Goal: Task Accomplishment & Management: Manage account settings

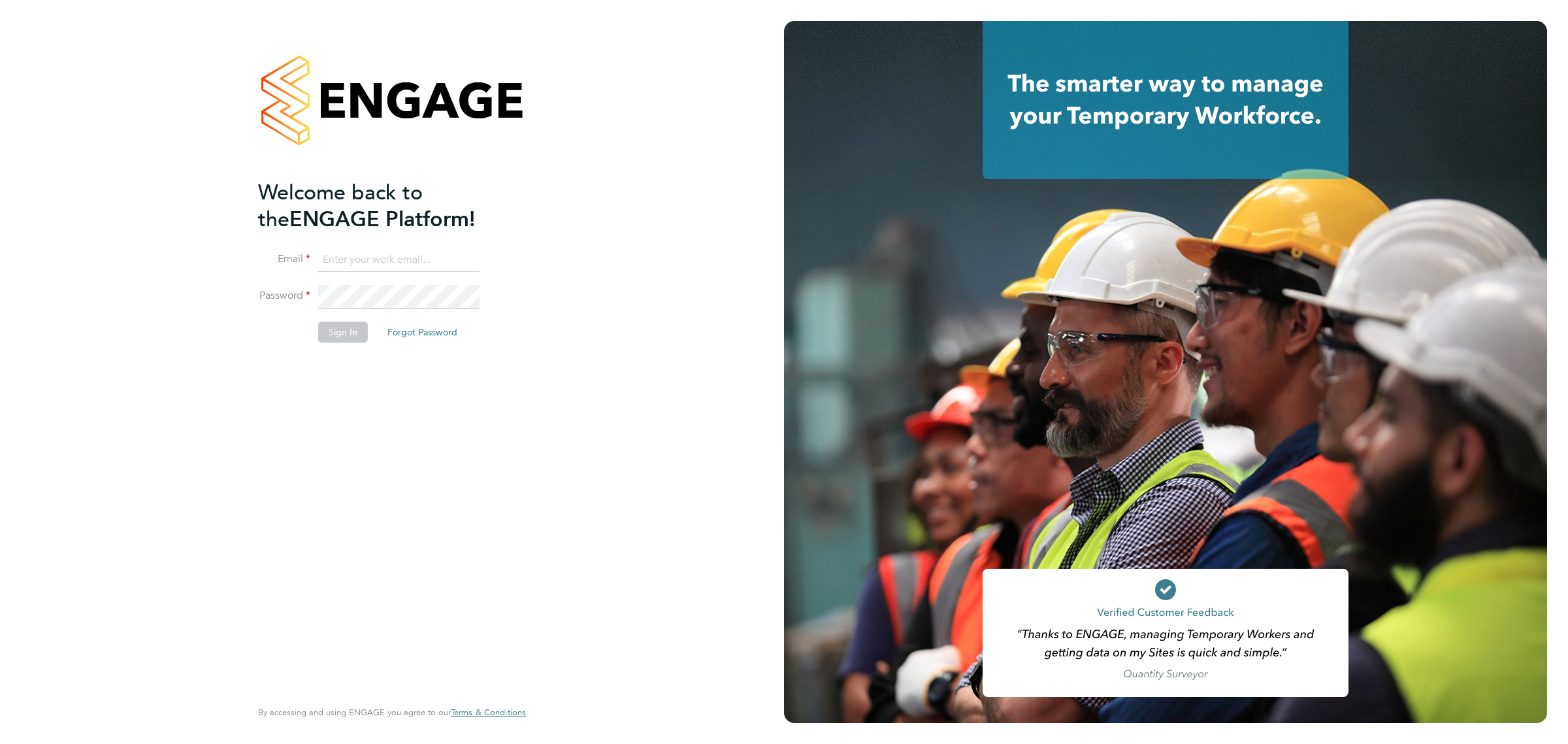
type input "[PERSON_NAME][EMAIL_ADDRESS][DOMAIN_NAME]"
click at [318, 327] on button "Sign In" at bounding box center [343, 331] width 50 height 21
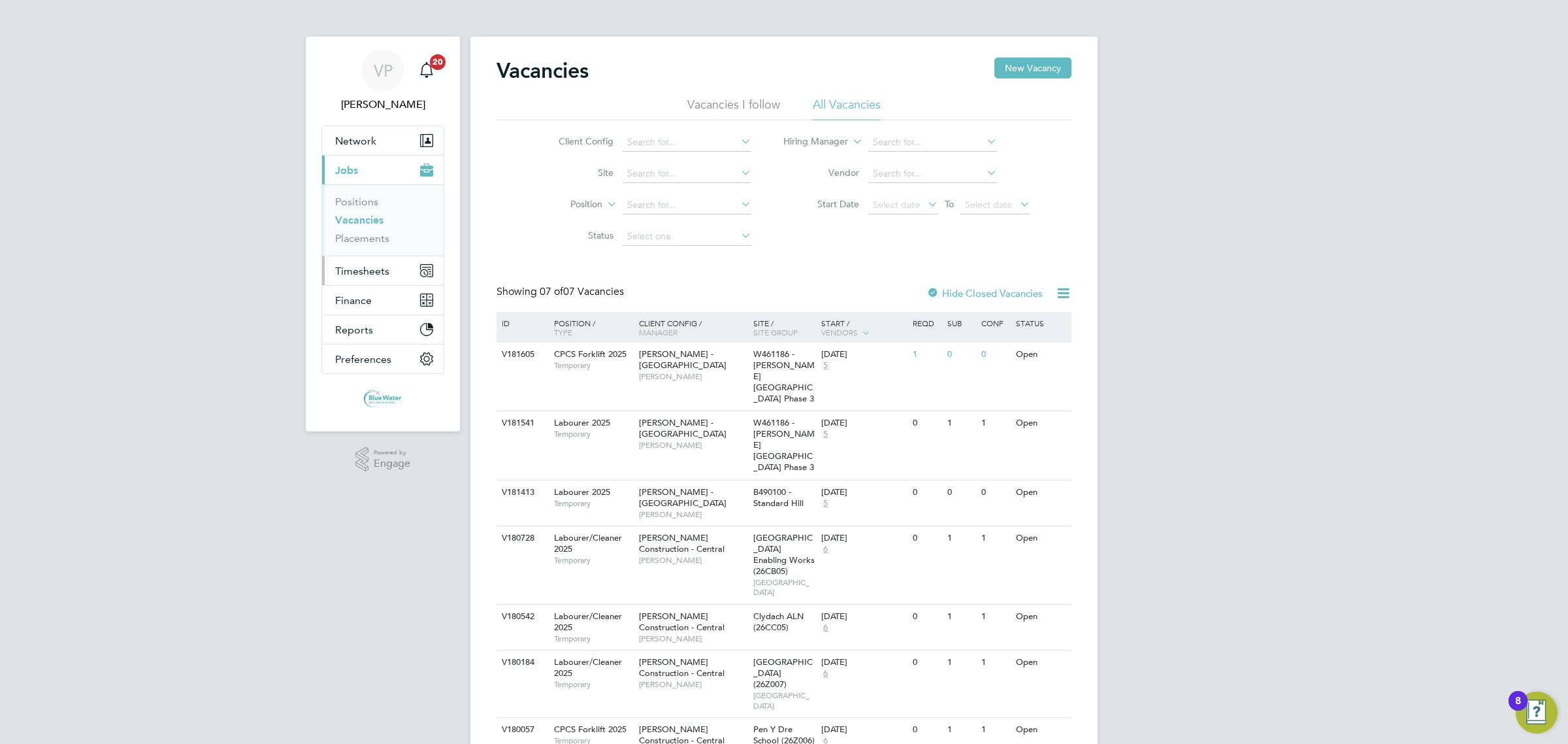
click at [380, 276] on span "Timesheets" at bounding box center [363, 270] width 55 height 12
click at [374, 227] on link "Timesheets" at bounding box center [363, 231] width 55 height 12
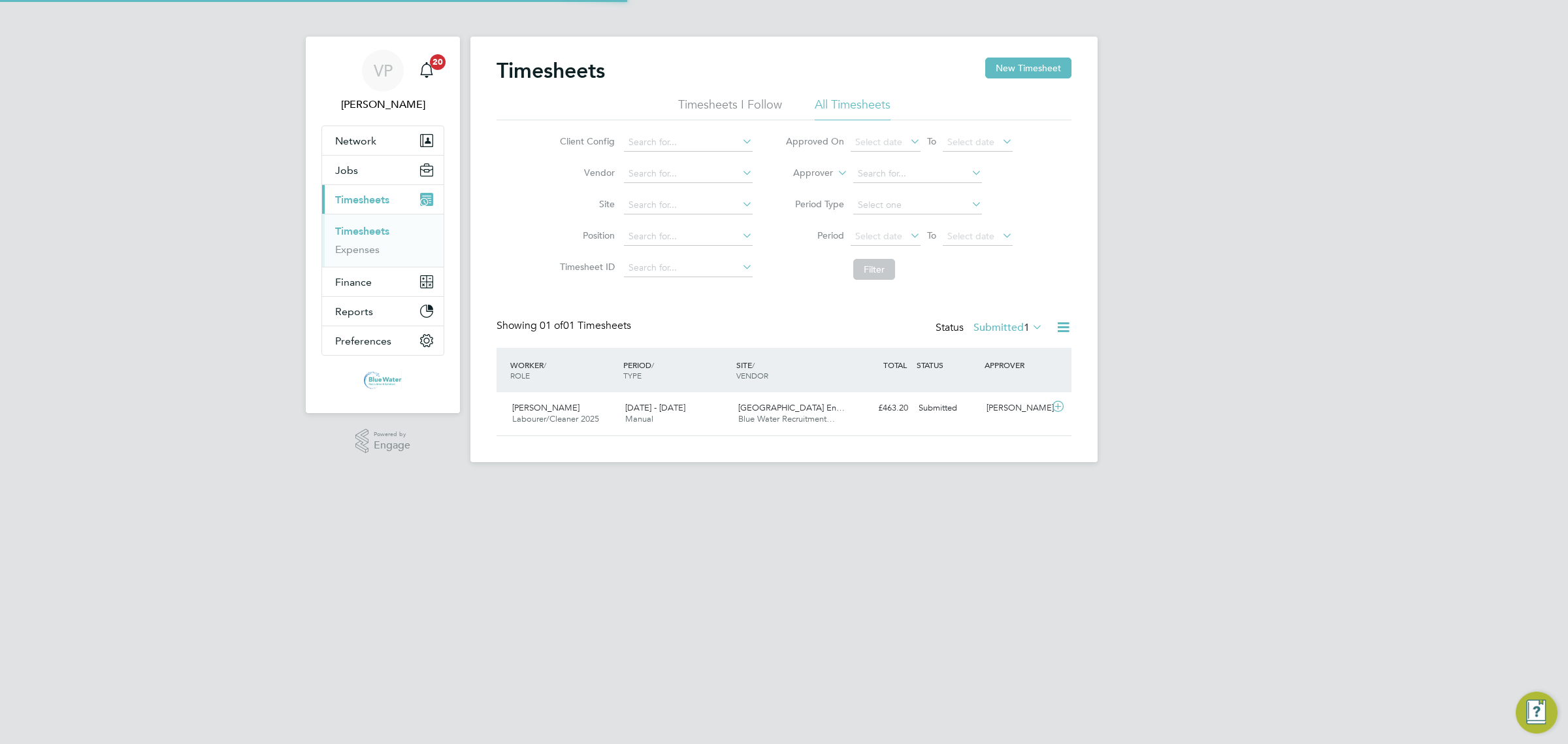
scroll to position [33, 113]
click at [722, 409] on div "20 - 26 Sep 2025 Manual" at bounding box center [676, 414] width 113 height 33
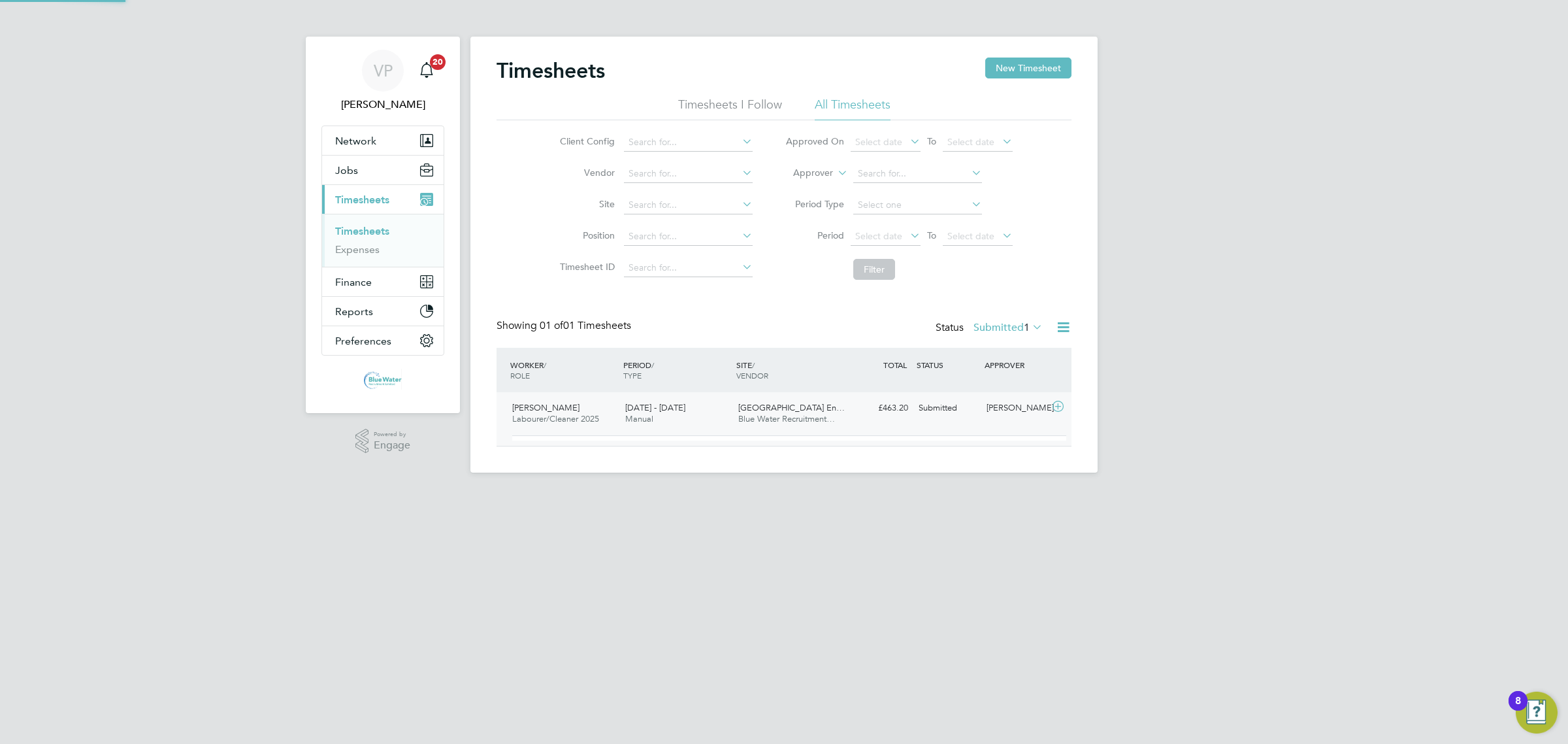
scroll to position [21, 127]
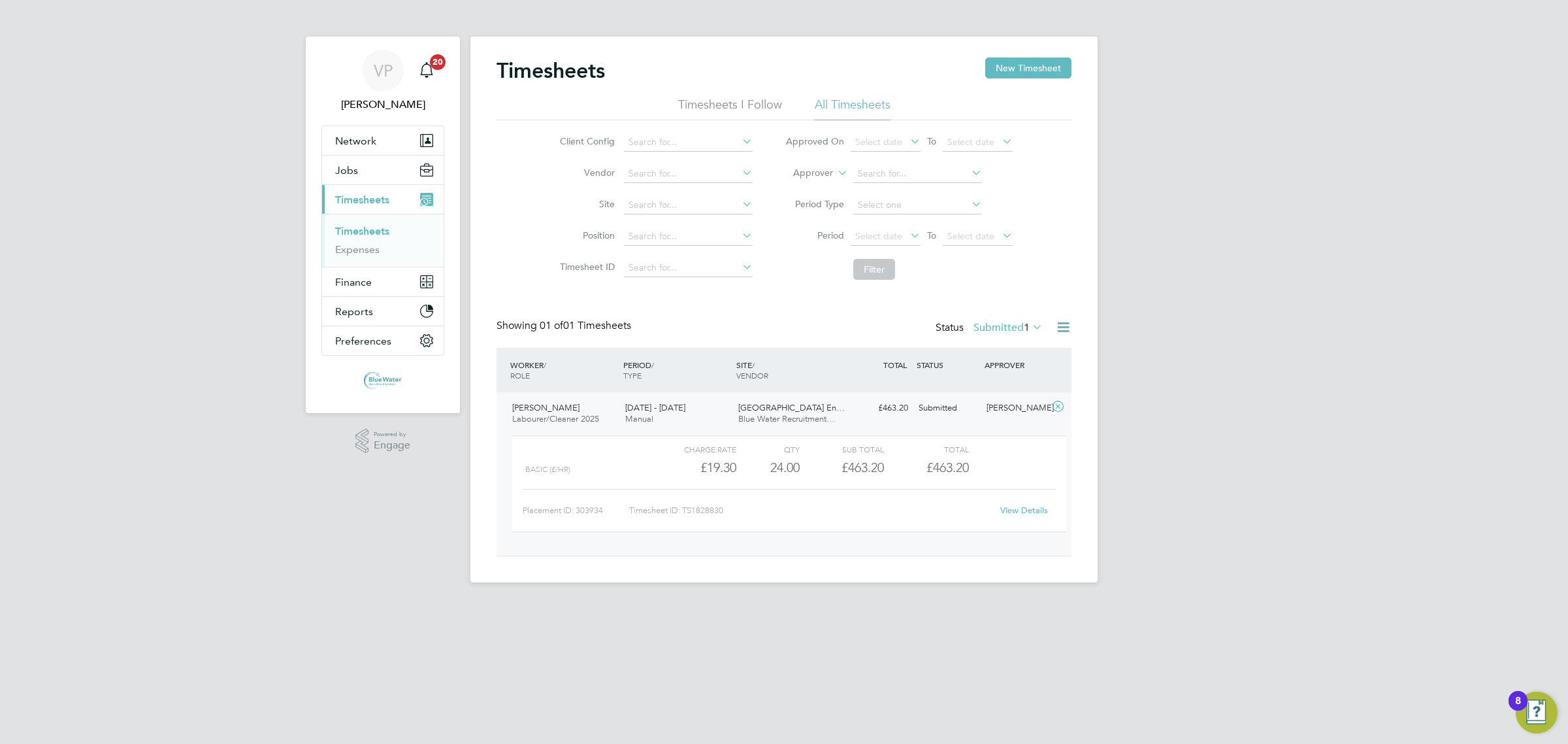
click at [1011, 507] on link "View Details" at bounding box center [1024, 509] width 48 height 11
click at [338, 231] on link "Timesheets" at bounding box center [363, 231] width 55 height 12
click at [356, 234] on link "Timesheets" at bounding box center [363, 231] width 55 height 12
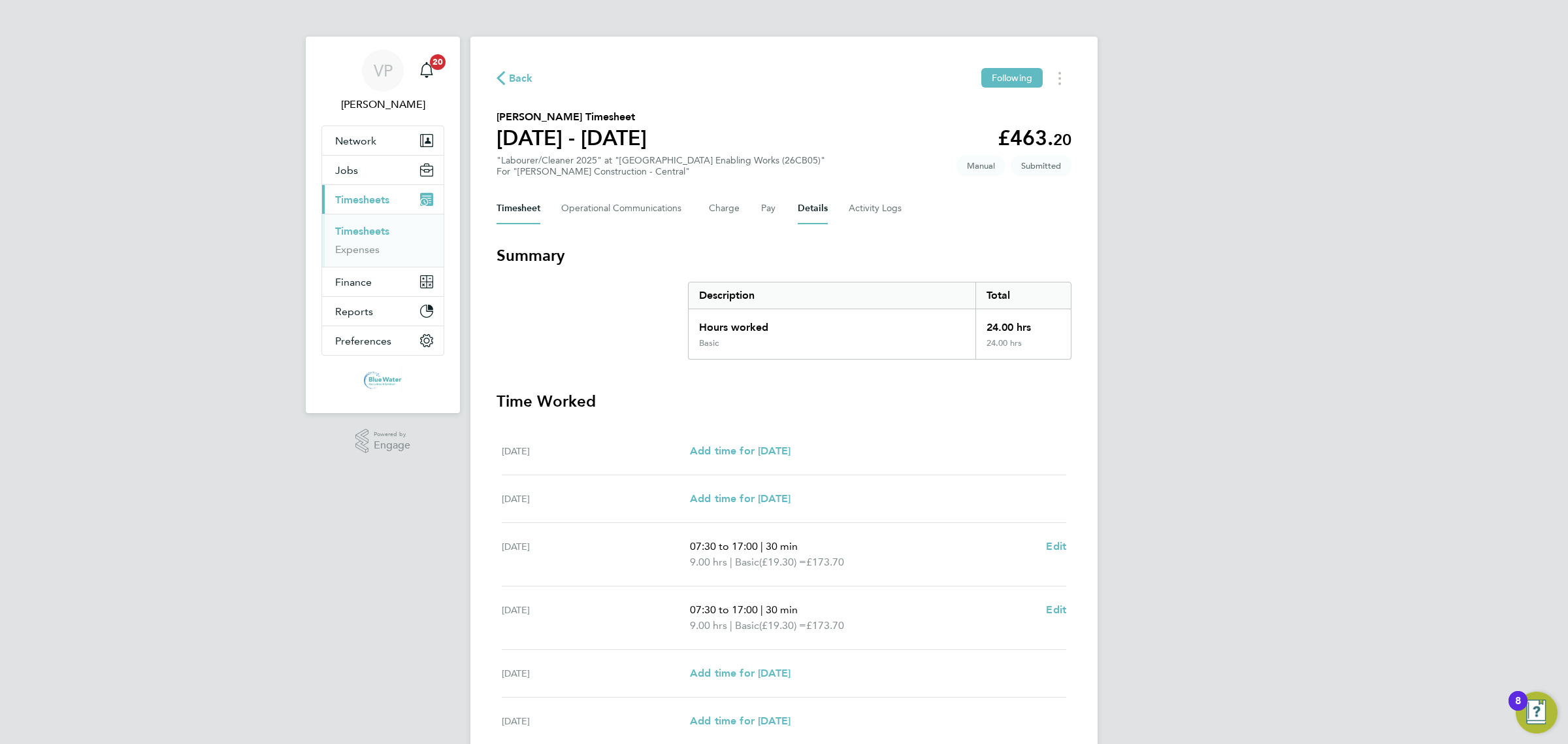
click at [818, 210] on button "Details" at bounding box center [813, 208] width 30 height 31
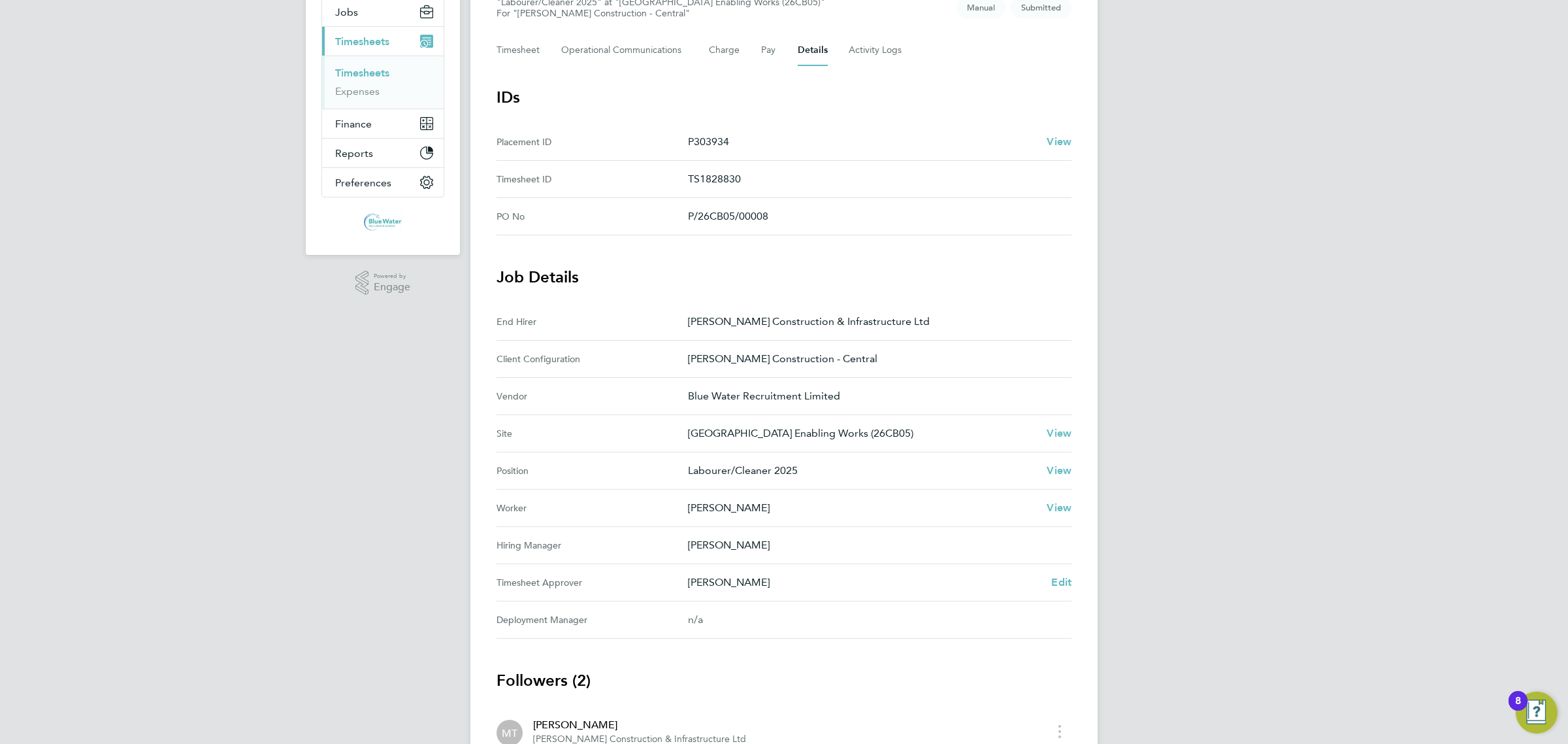
scroll to position [164, 0]
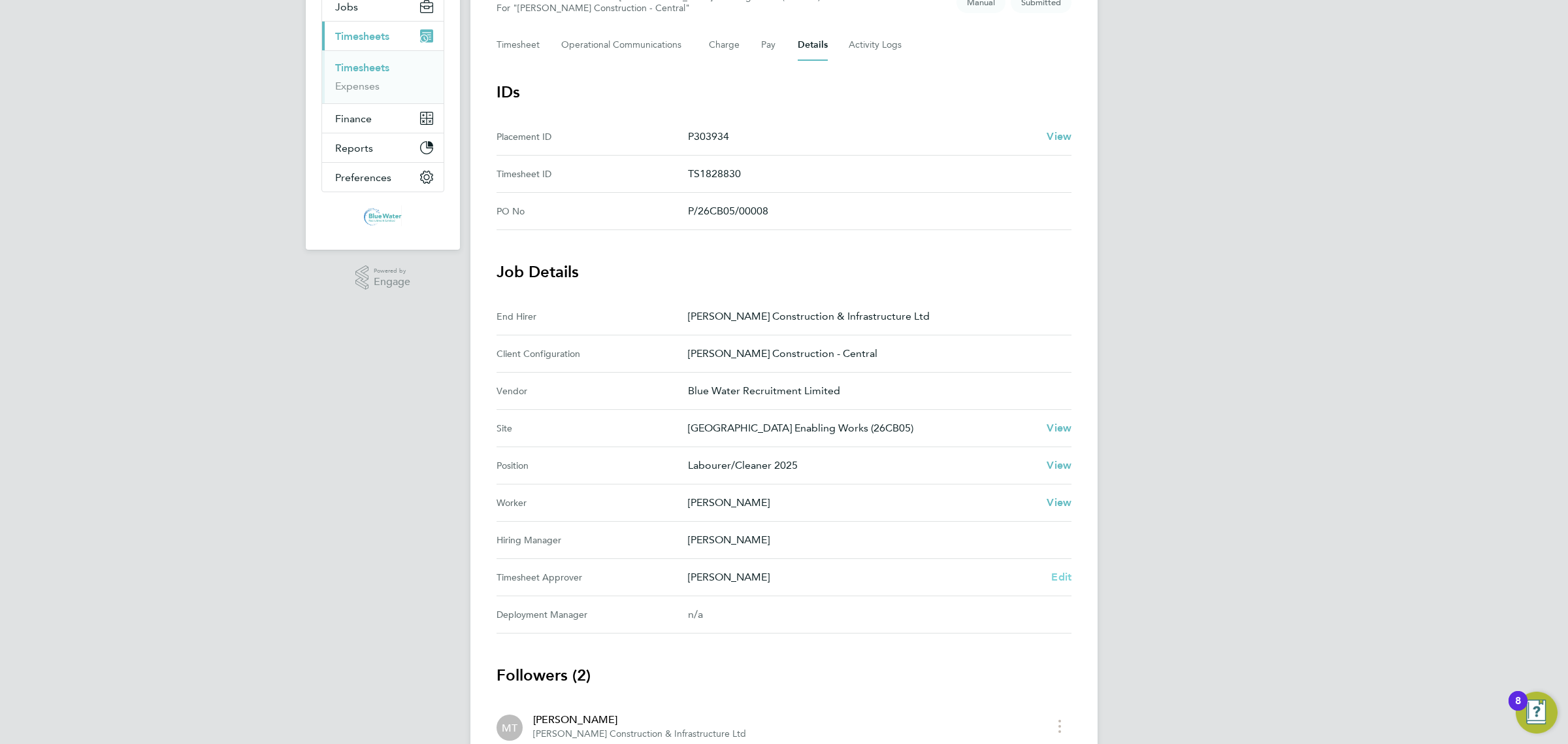
click at [1059, 573] on span "Edit" at bounding box center [1061, 576] width 21 height 12
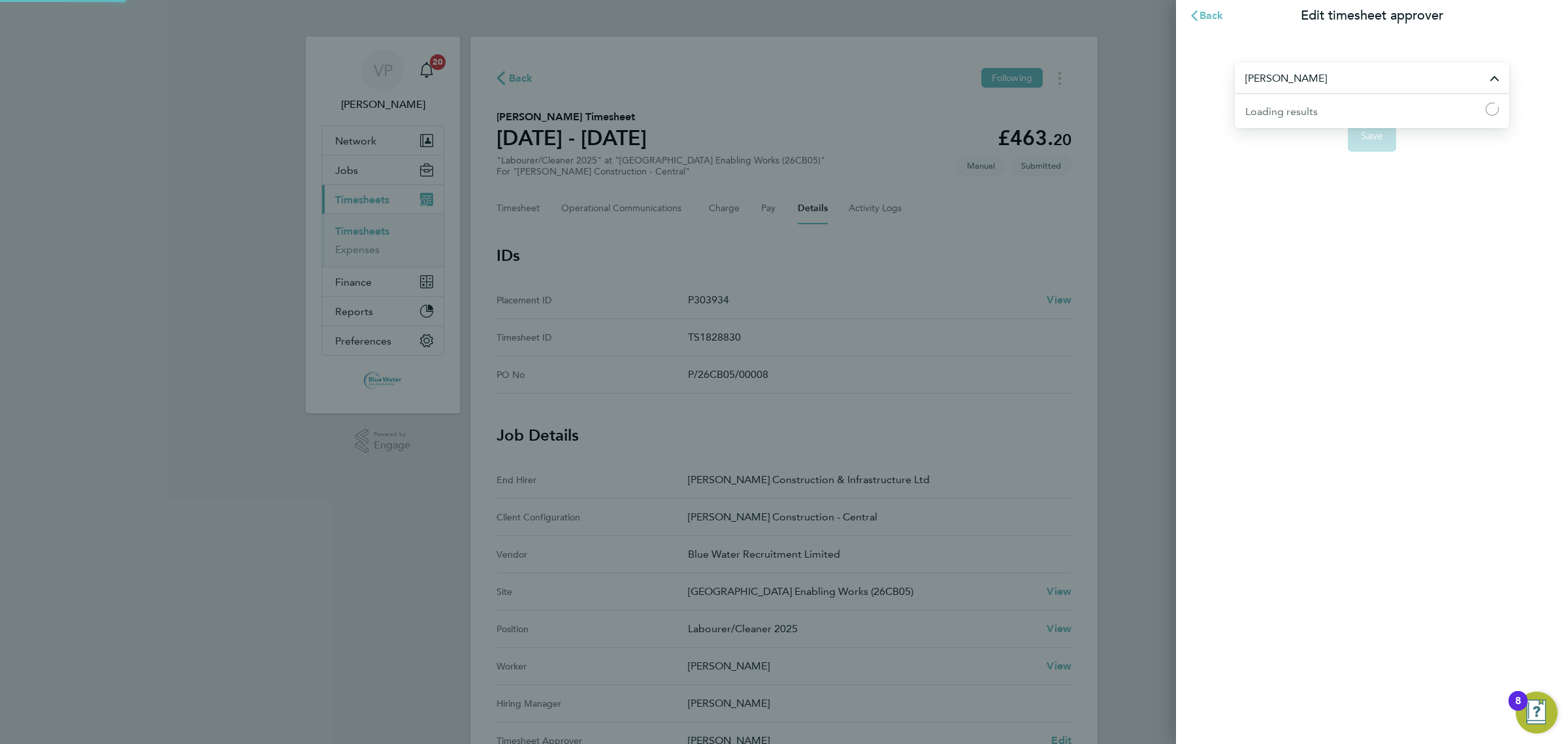
click at [1330, 83] on input "Mike Thomas" at bounding box center [1372, 78] width 274 height 31
click at [1324, 103] on li "Ryan Williams" at bounding box center [1372, 110] width 274 height 32
type input "Ryan Williams"
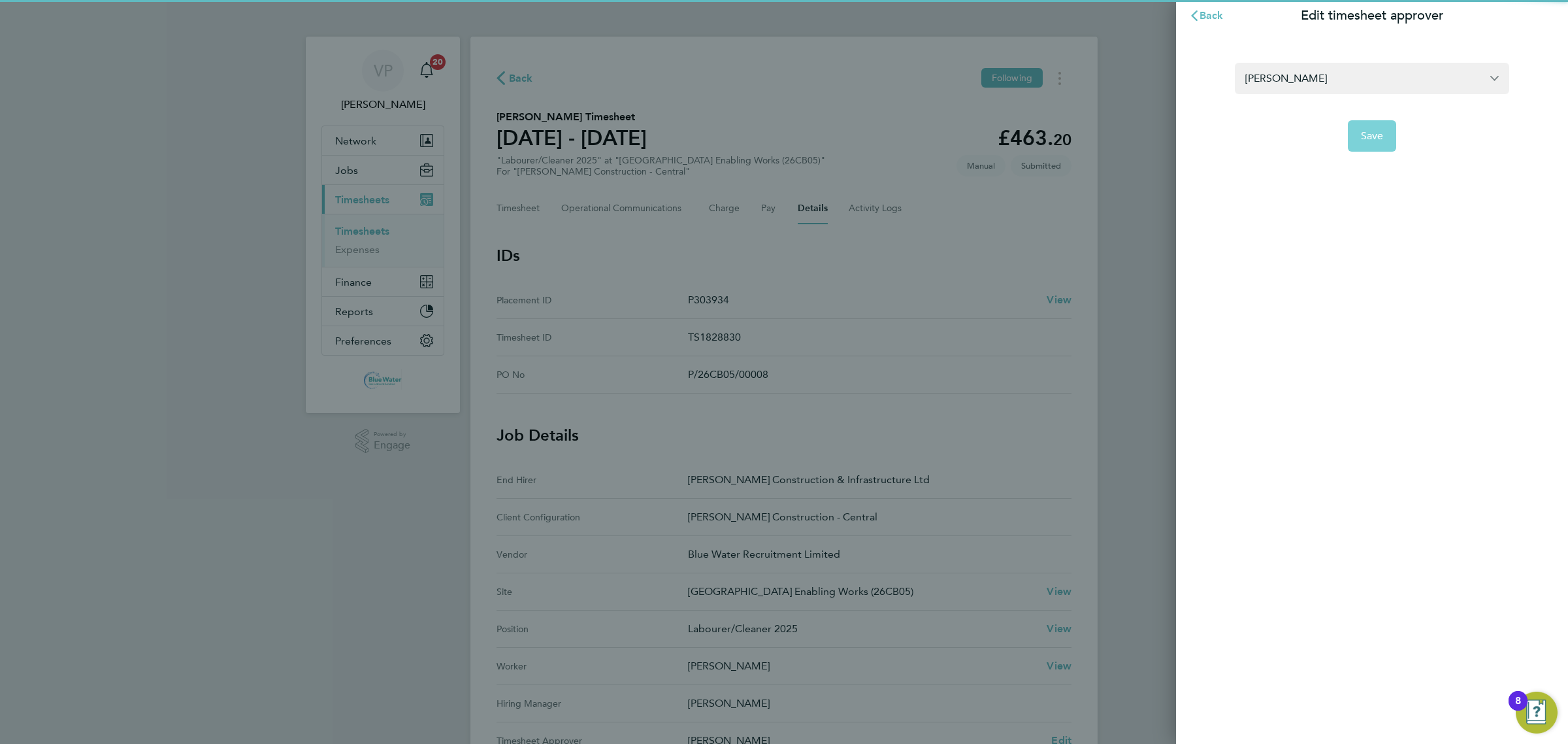
click at [1379, 136] on span "Save" at bounding box center [1373, 136] width 23 height 13
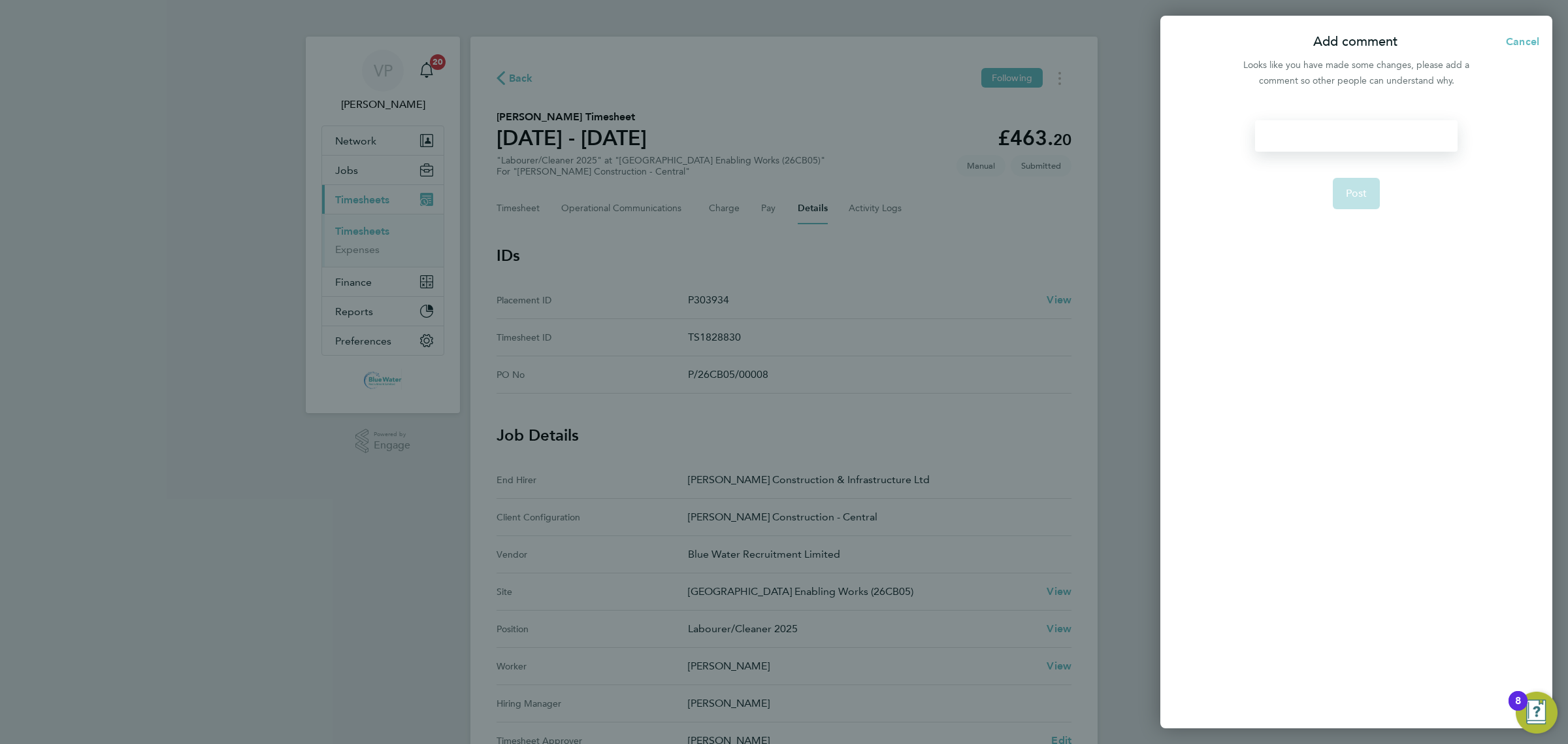
click at [1333, 142] on div at bounding box center [1356, 136] width 202 height 31
click at [1348, 148] on div at bounding box center [1356, 136] width 202 height 31
click at [1353, 204] on button "Post" at bounding box center [1357, 193] width 48 height 31
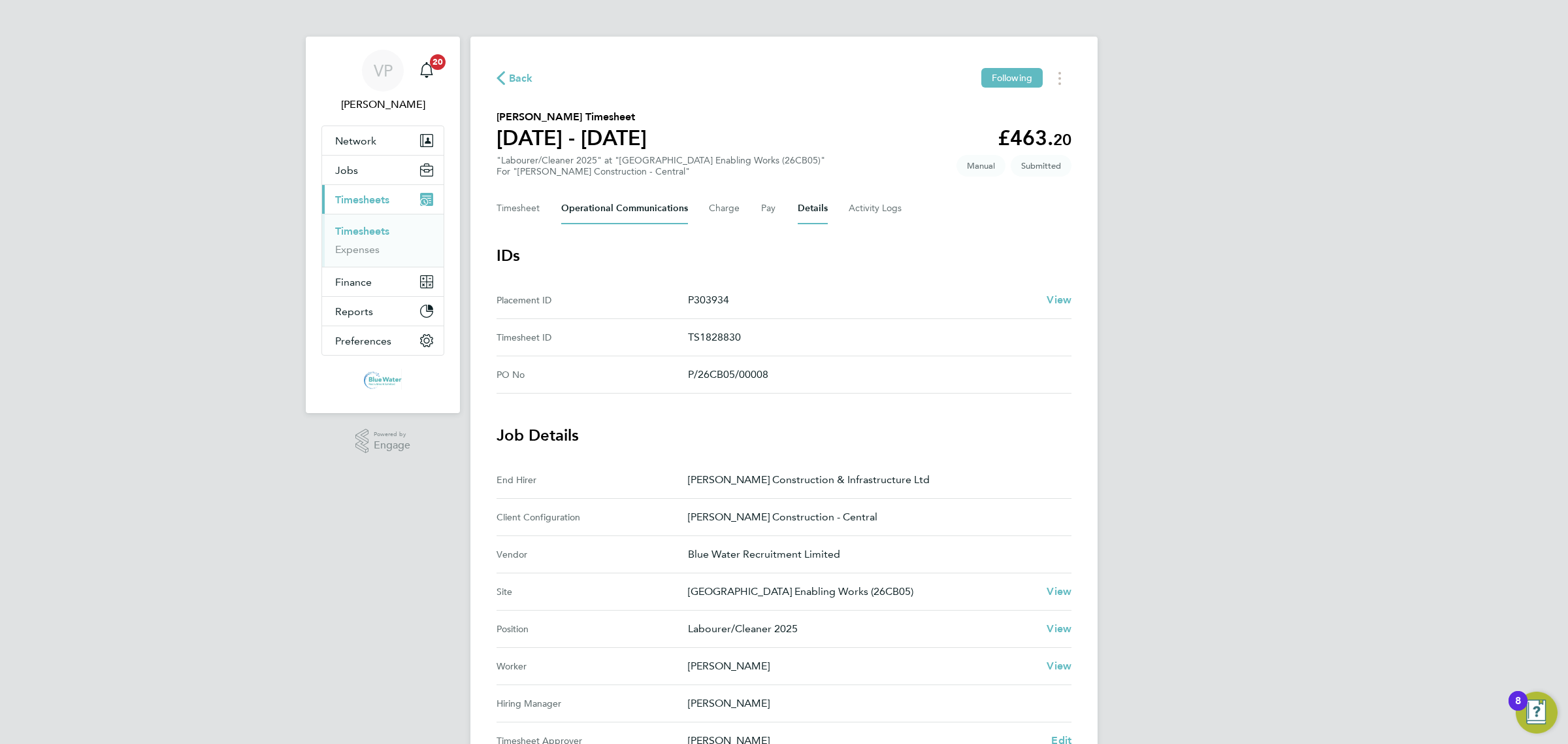
click at [631, 204] on Communications-tab "Operational Communications" at bounding box center [624, 208] width 126 height 31
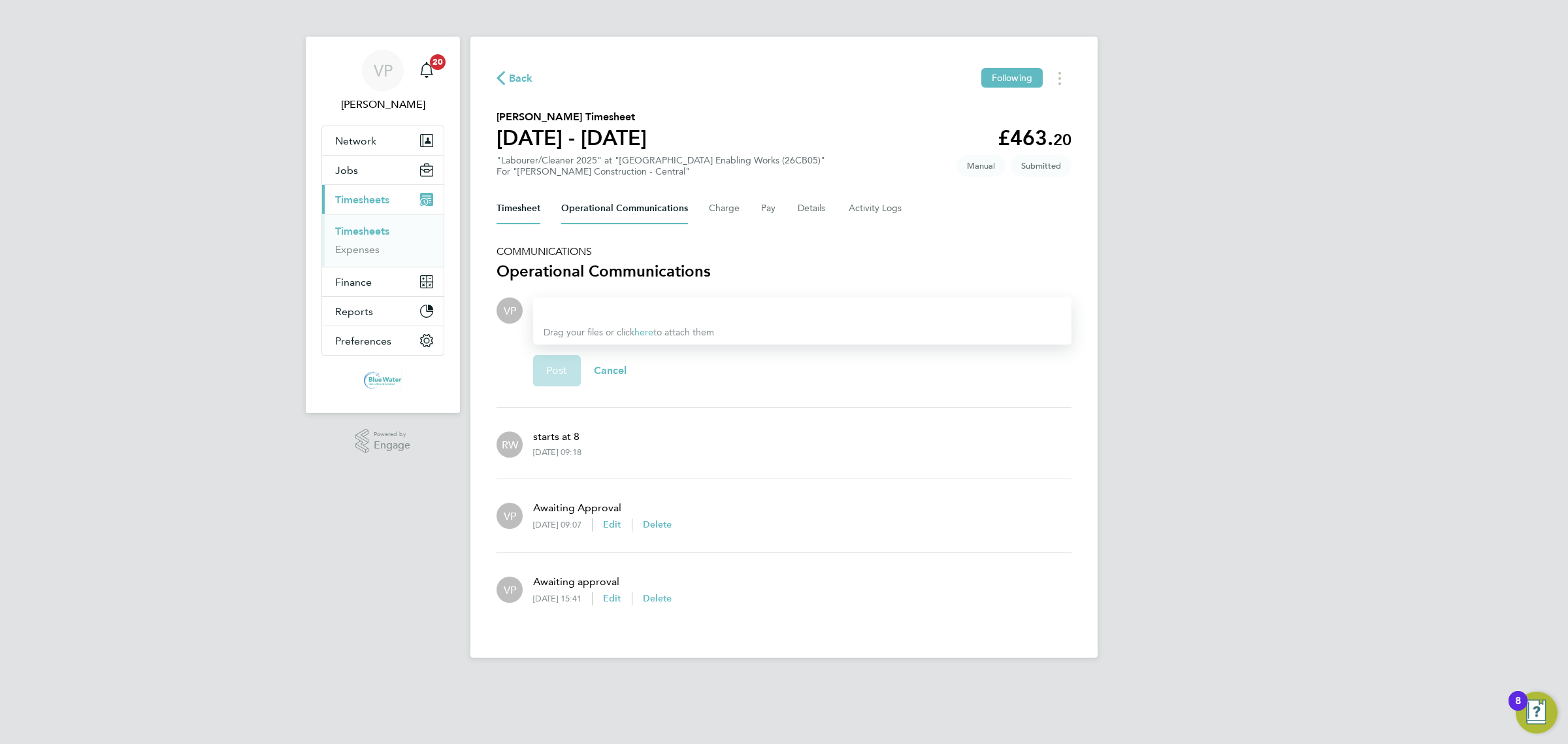
click at [525, 214] on button "Timesheet" at bounding box center [518, 208] width 44 height 31
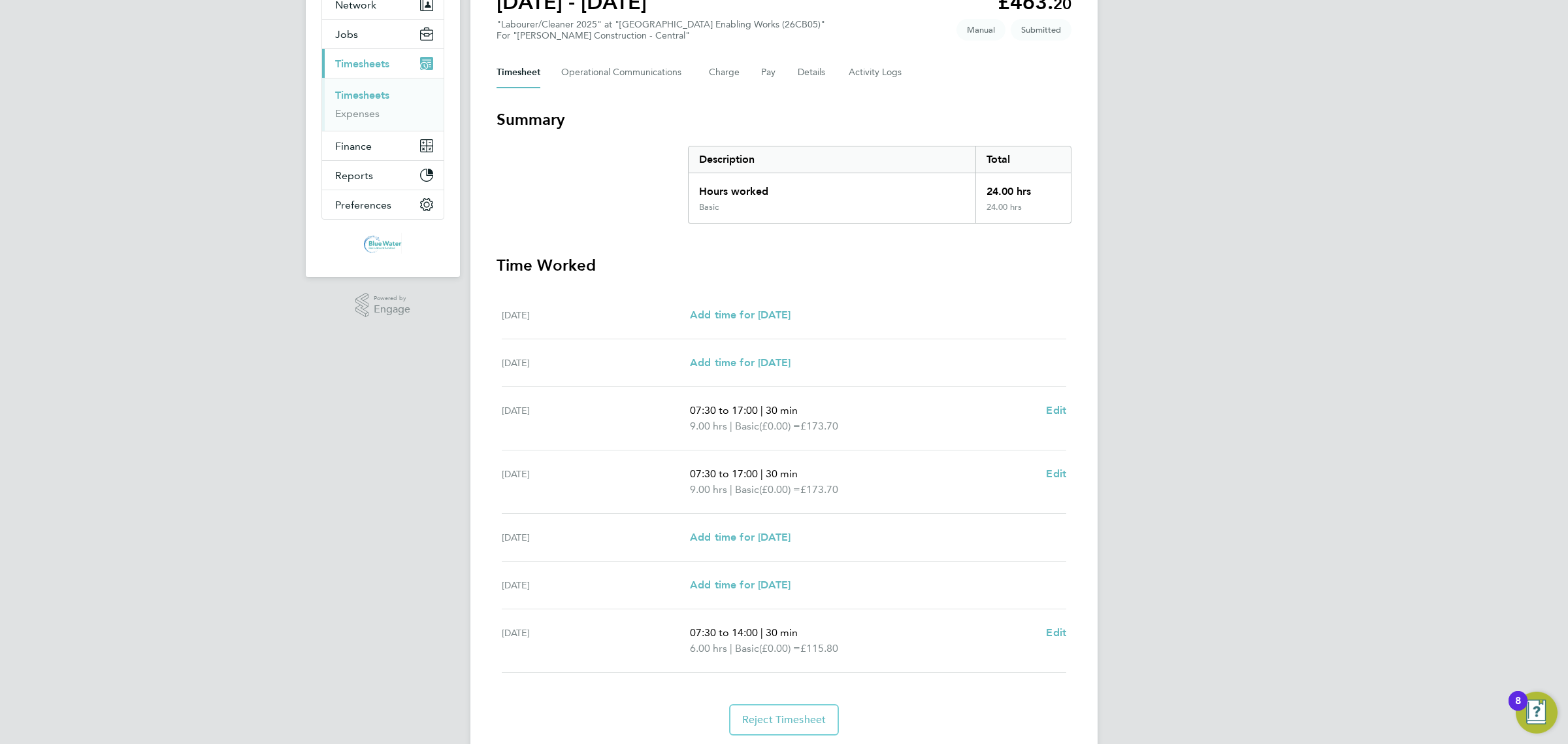
scroll to position [164, 0]
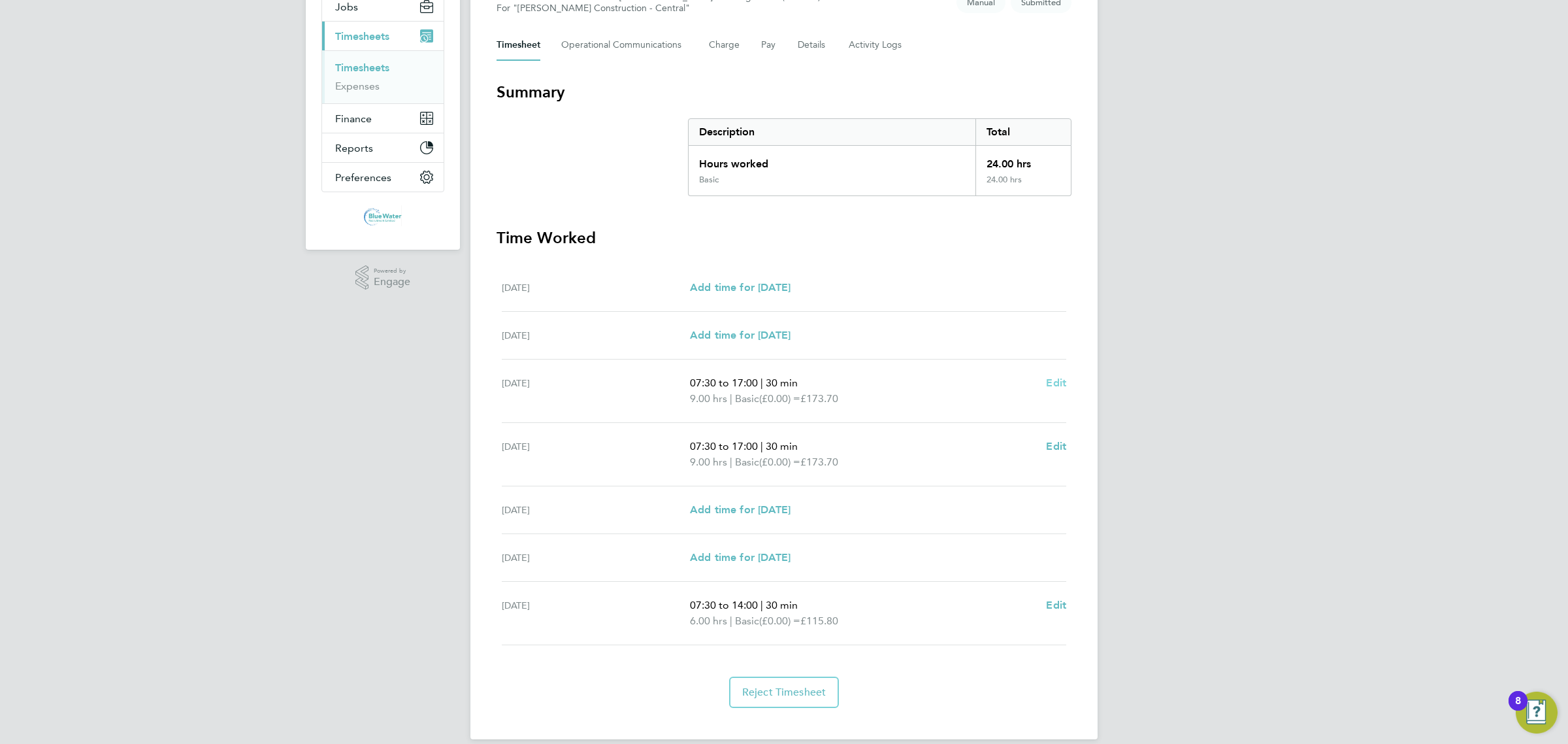
click at [1052, 379] on span "Edit" at bounding box center [1056, 382] width 21 height 12
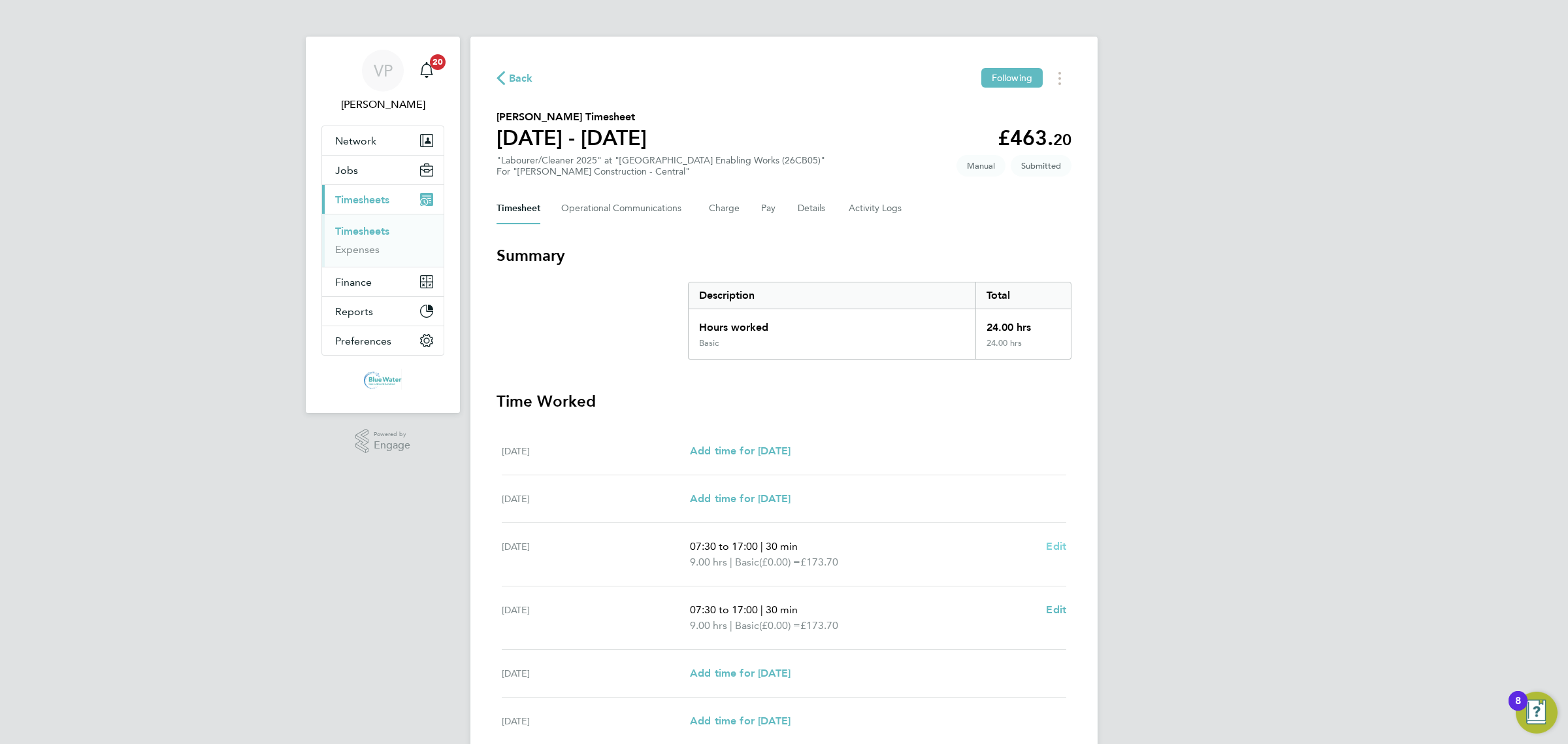
select select "30"
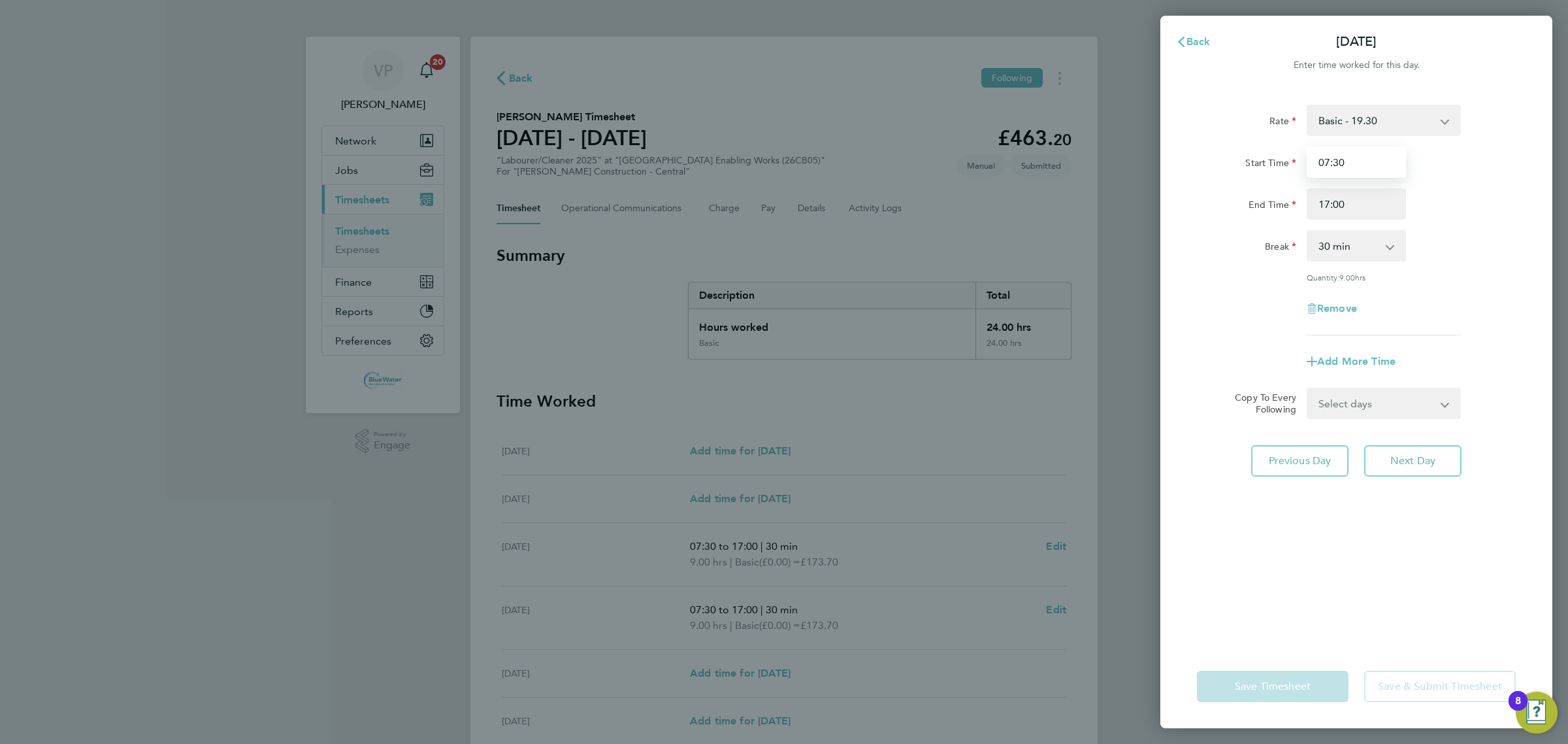
click at [1339, 155] on input "07:30" at bounding box center [1356, 162] width 99 height 31
click at [1321, 162] on input "07:30" at bounding box center [1356, 162] width 99 height 31
type input "08:00"
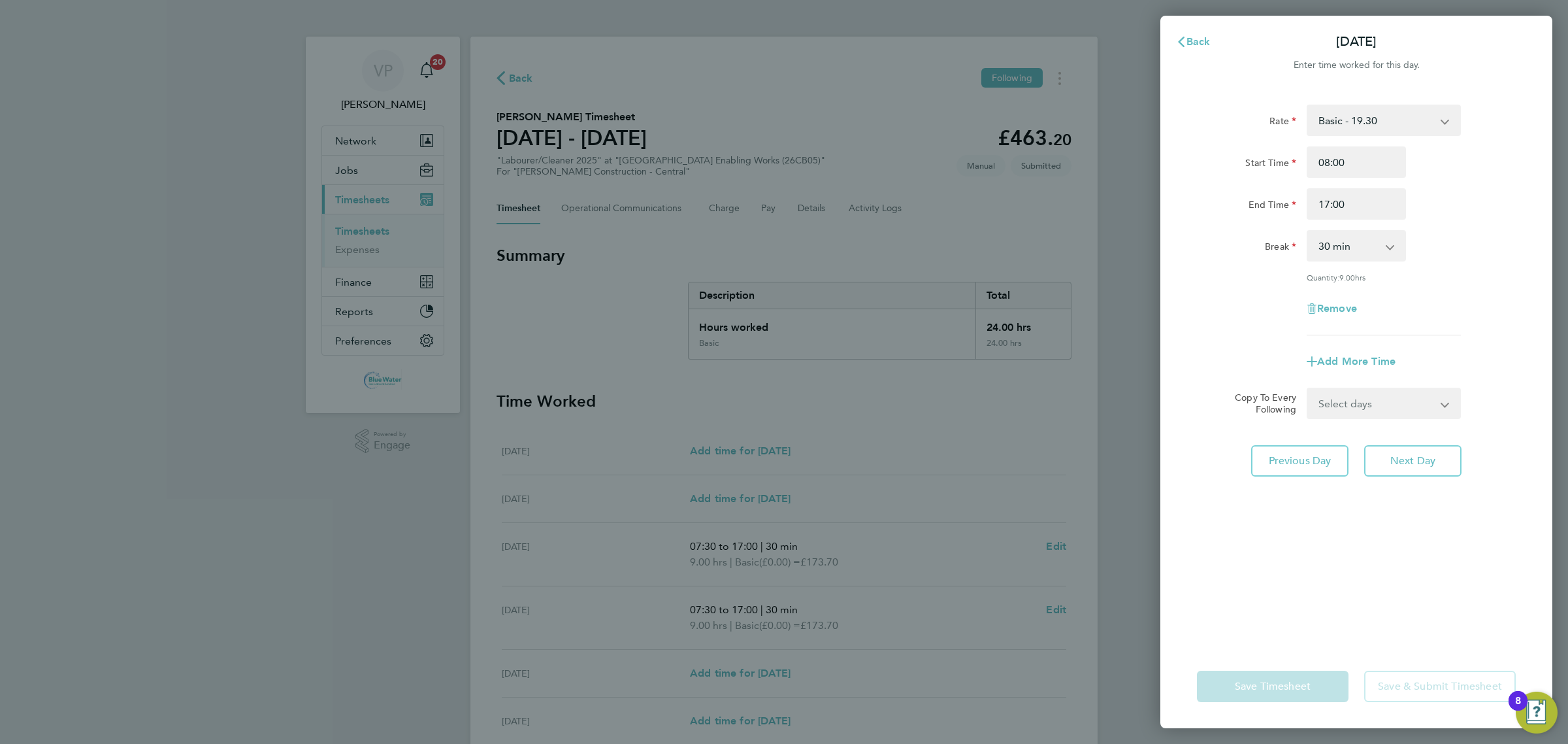
click at [1267, 293] on div "Remove" at bounding box center [1356, 308] width 329 height 31
click at [1421, 461] on span "Next Day" at bounding box center [1413, 460] width 45 height 13
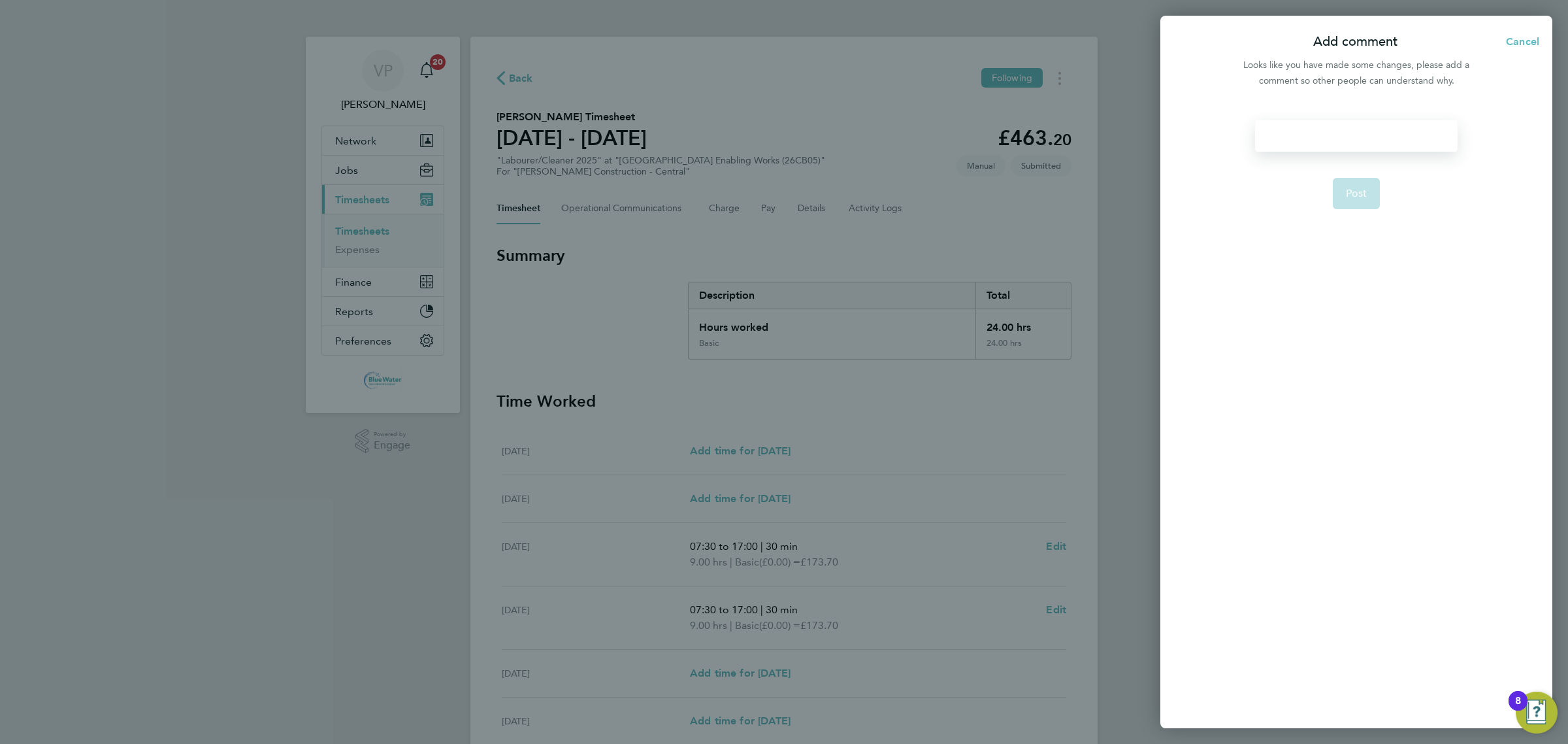
click at [1374, 141] on div at bounding box center [1356, 136] width 202 height 31
click at [1351, 185] on button "Post" at bounding box center [1357, 193] width 48 height 31
select select "30"
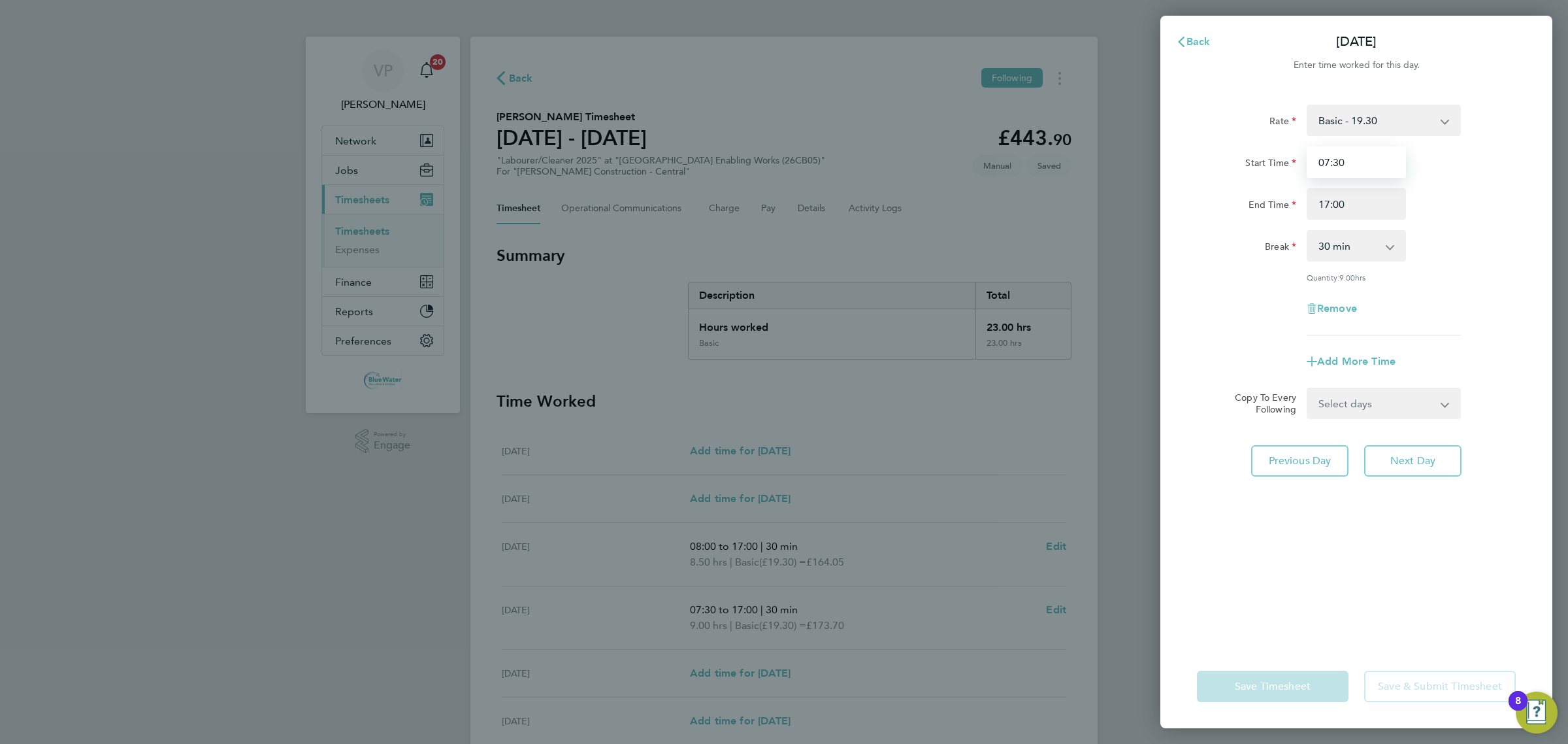
click at [1342, 164] on input "07:30" at bounding box center [1356, 162] width 99 height 31
type input "08:00"
click at [1248, 301] on div "Remove" at bounding box center [1356, 308] width 329 height 31
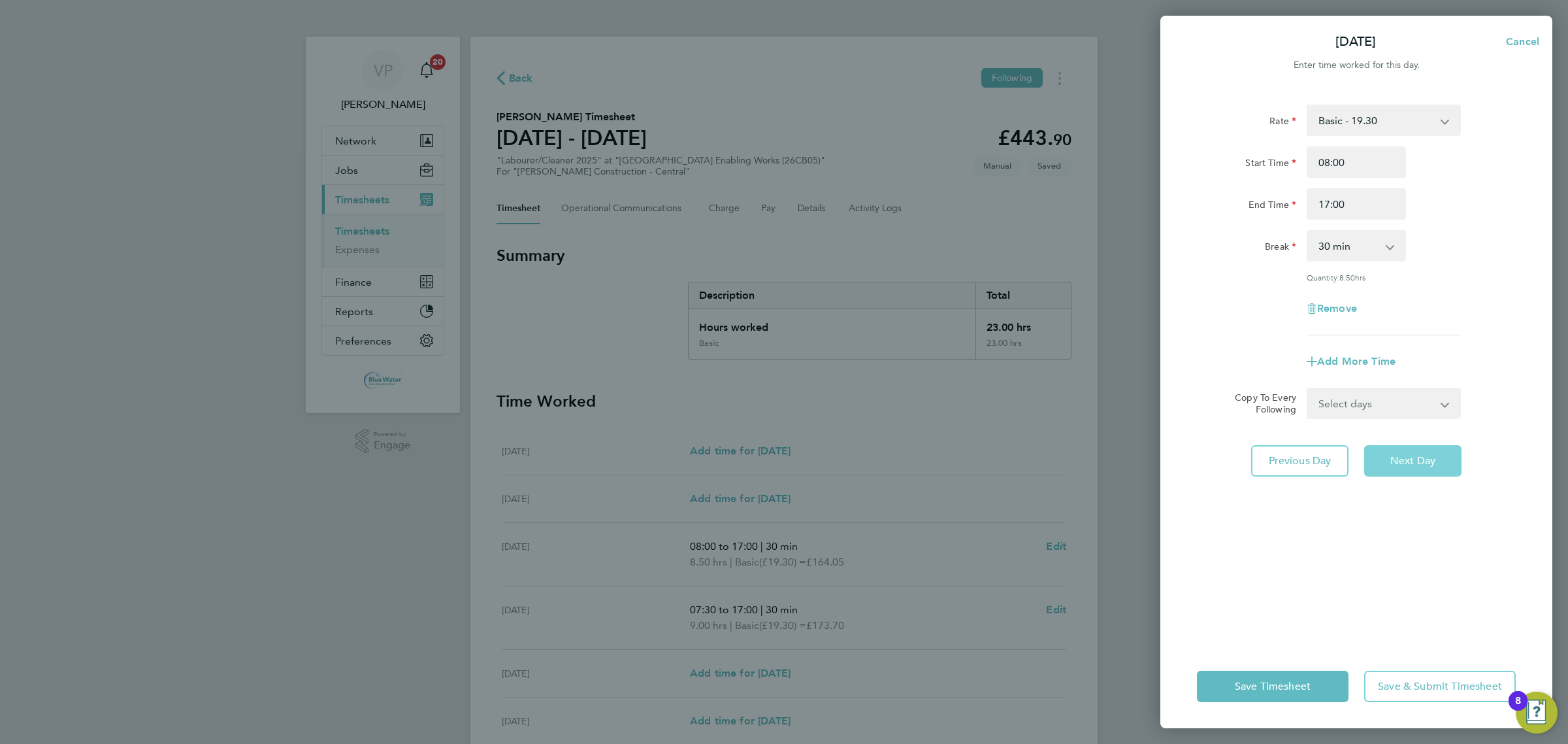
click at [1402, 451] on button "Next Day" at bounding box center [1413, 460] width 98 height 31
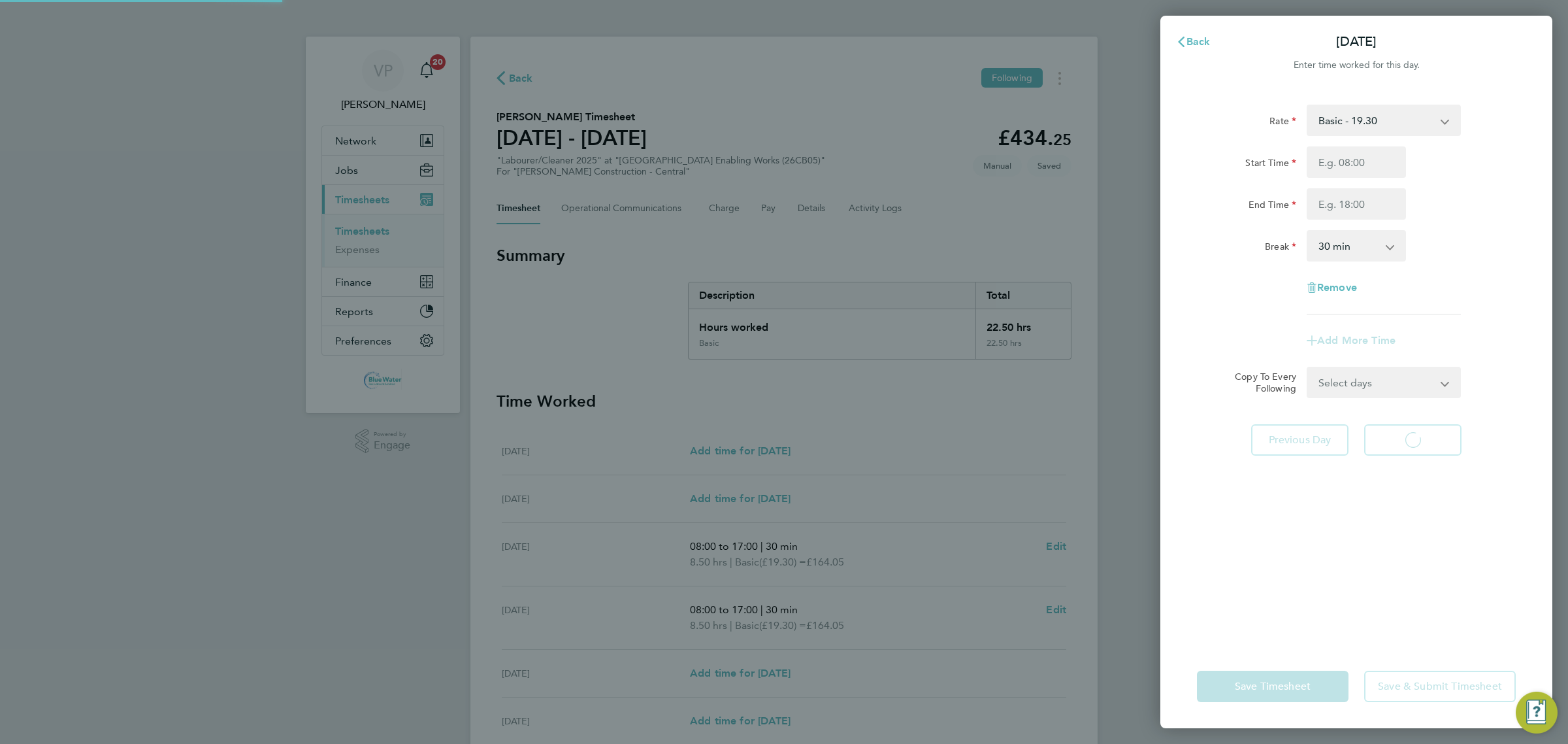
select select "30"
click at [1402, 426] on button "Next Day" at bounding box center [1413, 440] width 98 height 31
select select "30"
click at [1402, 426] on button "Next Day" at bounding box center [1413, 440] width 98 height 31
select select "30"
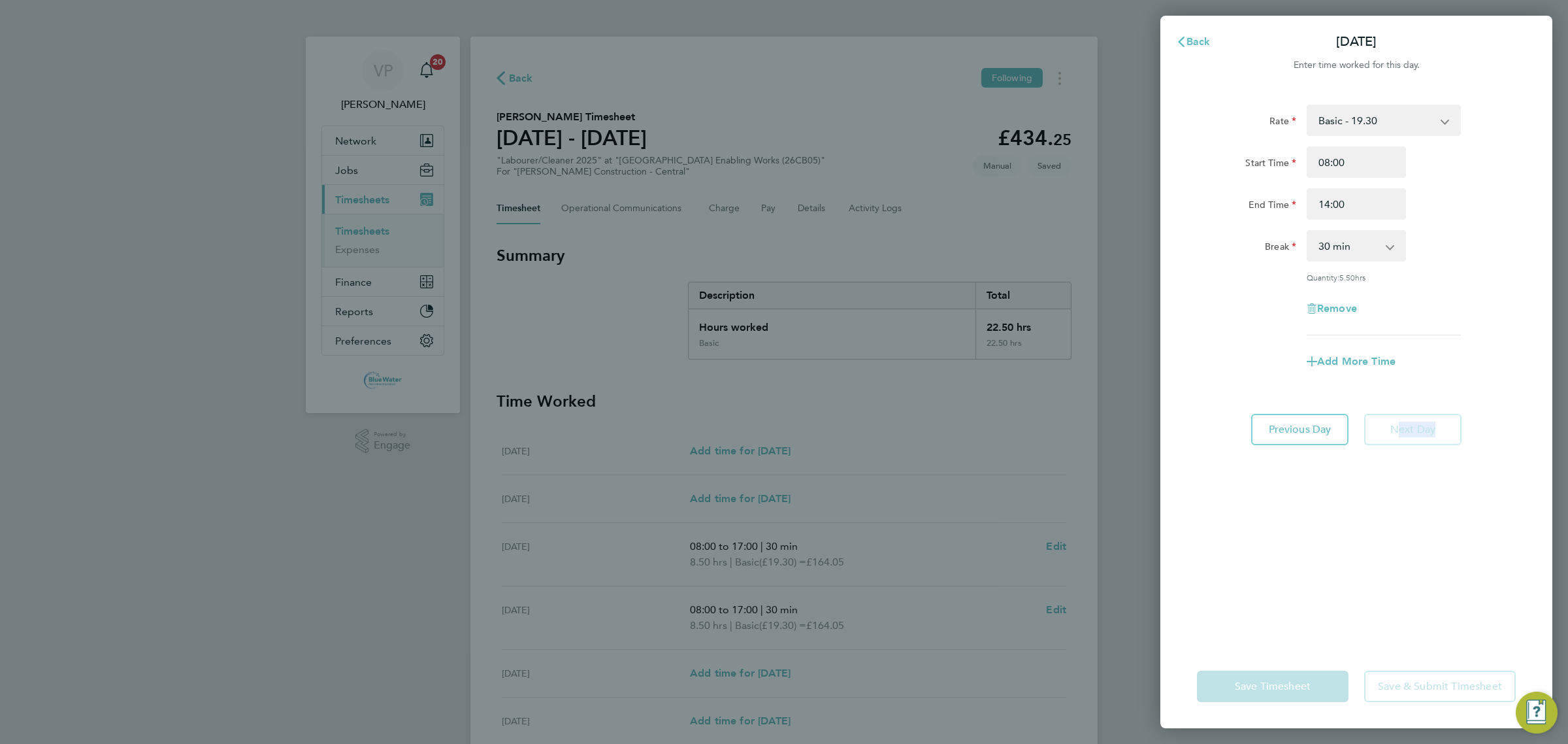
click at [1402, 426] on app-form-button "Next Day" at bounding box center [1408, 429] width 105 height 31
click at [1283, 537] on div "Rate Basic - 19.30 Start Time 08:00 End Time 14:00 Break 0 min 15 min 30 min 45…" at bounding box center [1356, 367] width 392 height 556
click at [1196, 45] on span "Back" at bounding box center [1198, 41] width 24 height 12
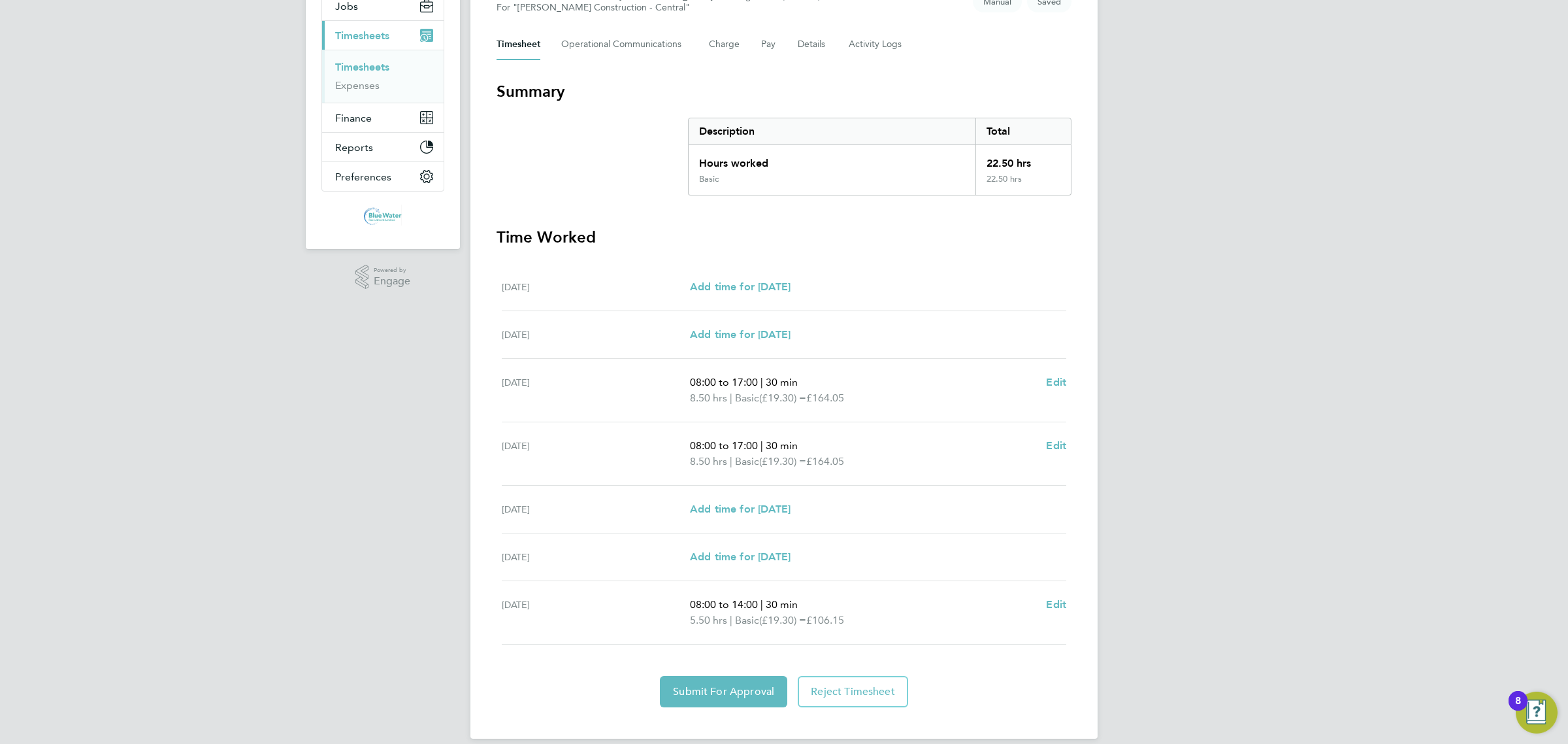
scroll to position [180, 0]
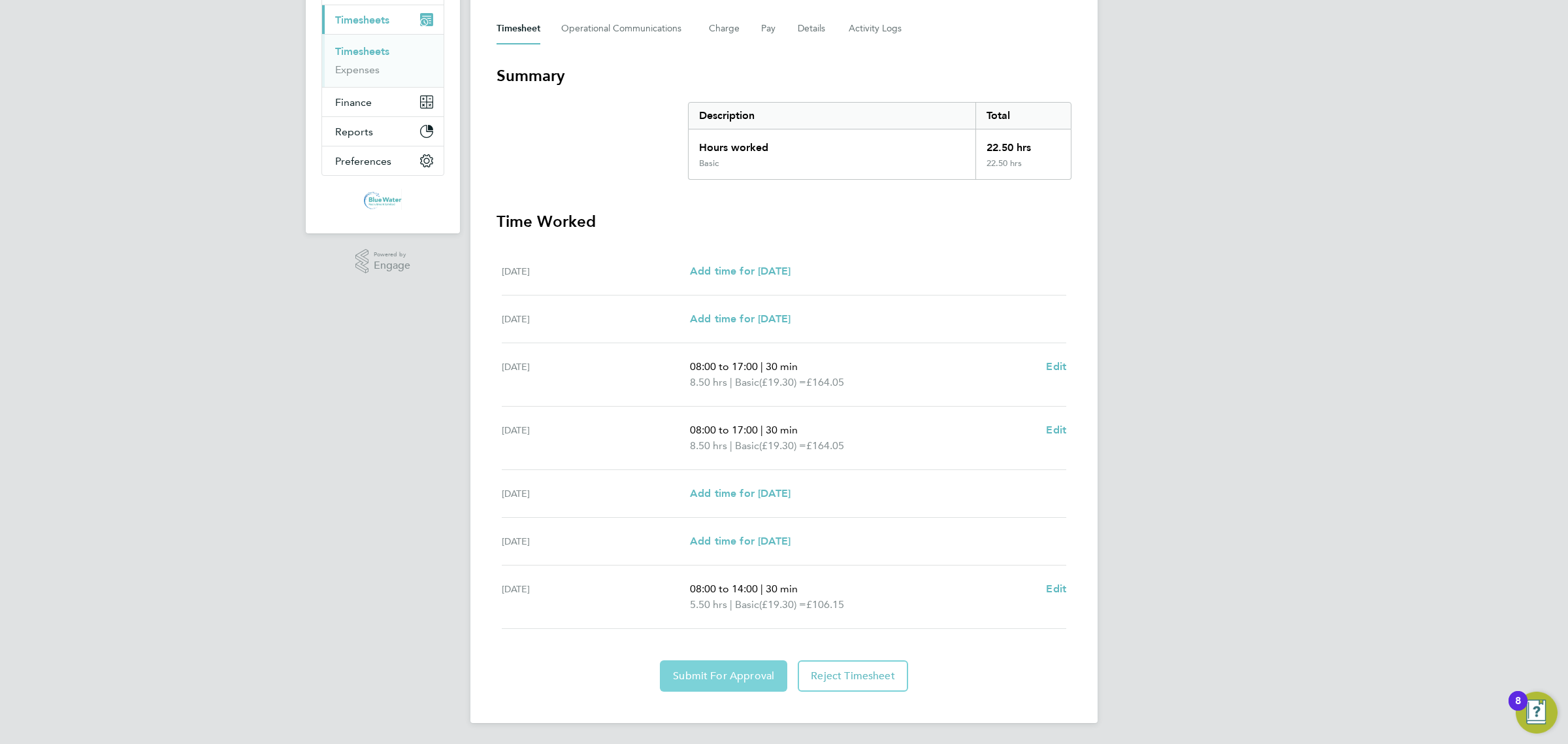
click at [739, 680] on span "Submit For Approval" at bounding box center [723, 675] width 102 height 13
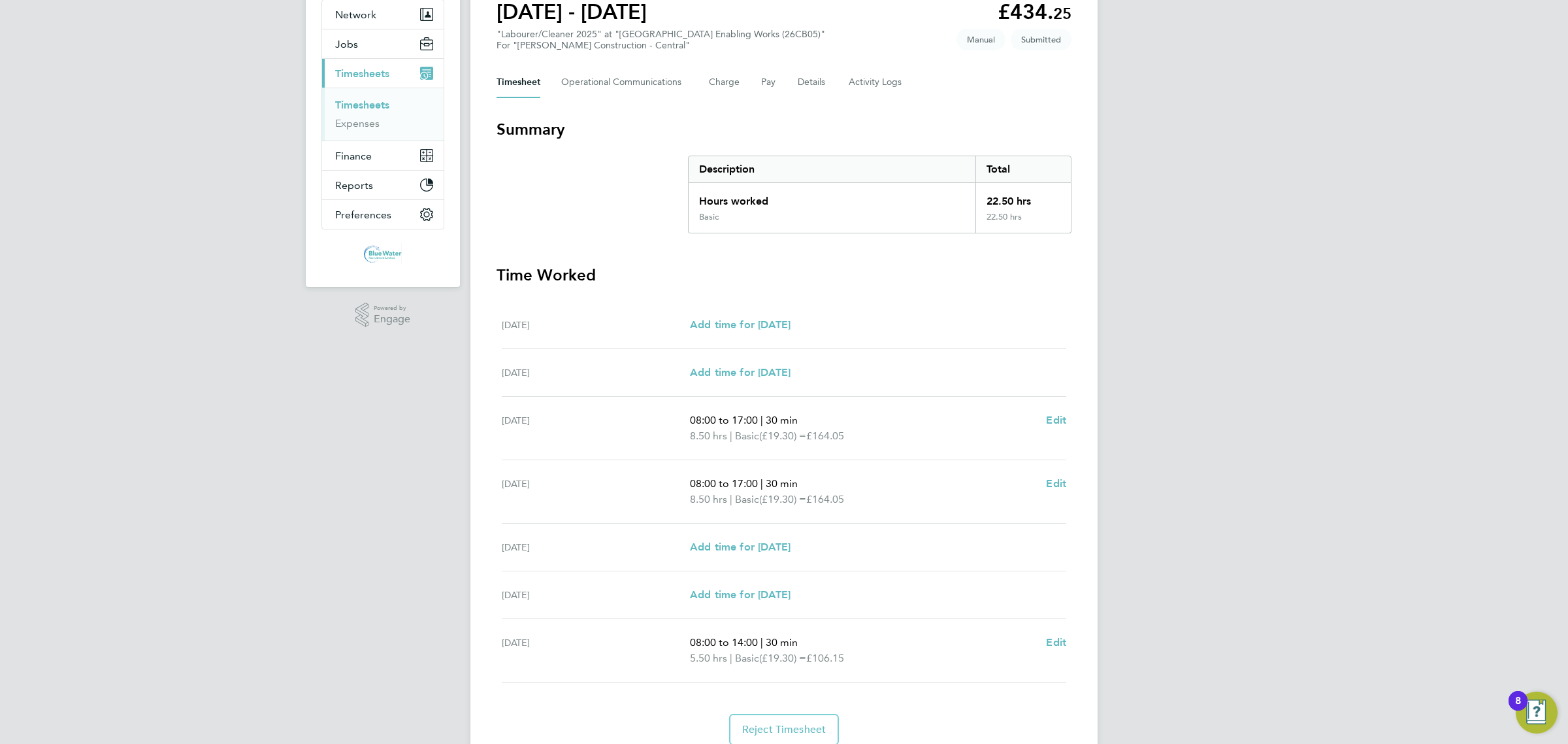
scroll to position [98, 0]
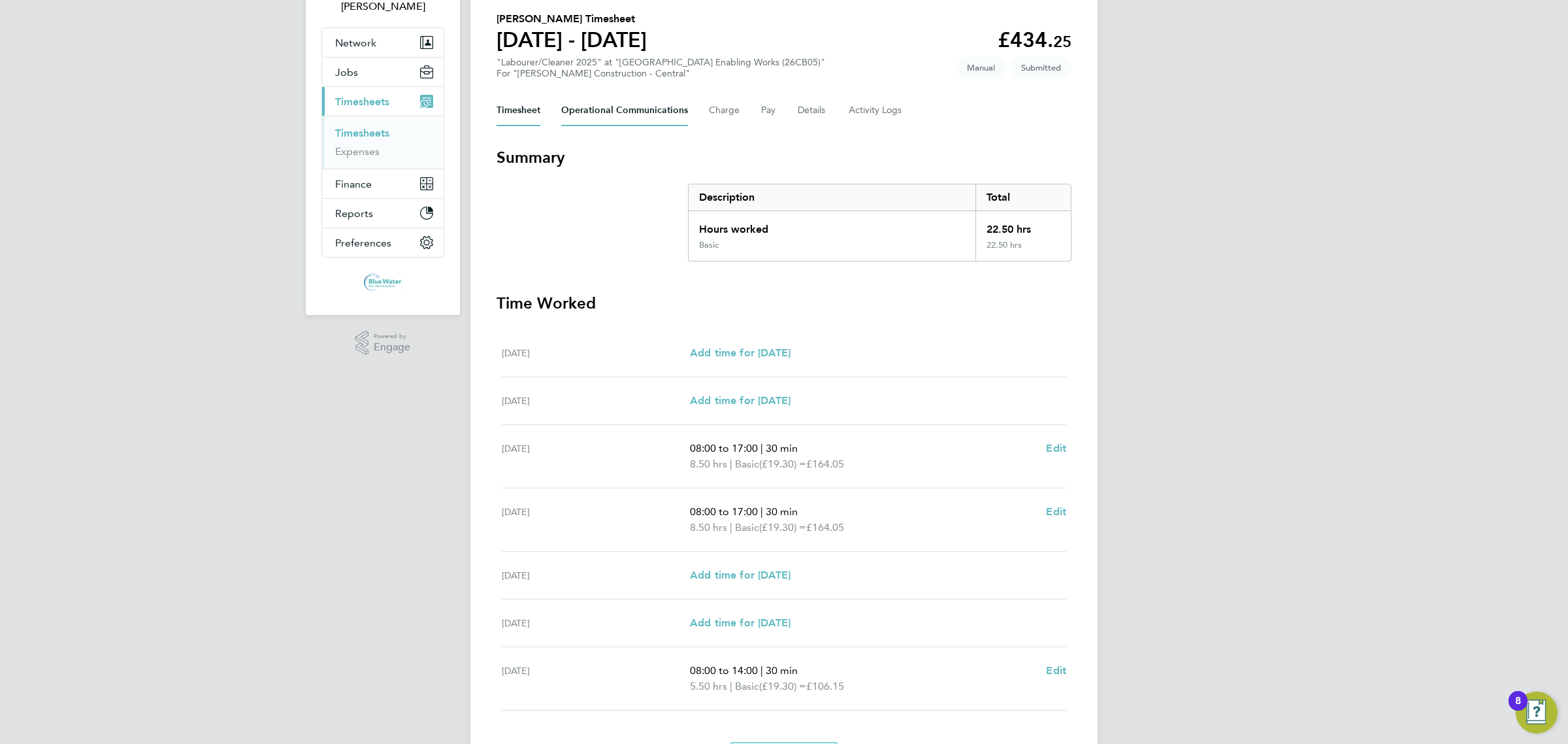
click at [661, 109] on Communications-tab "Operational Communications" at bounding box center [624, 111] width 126 height 31
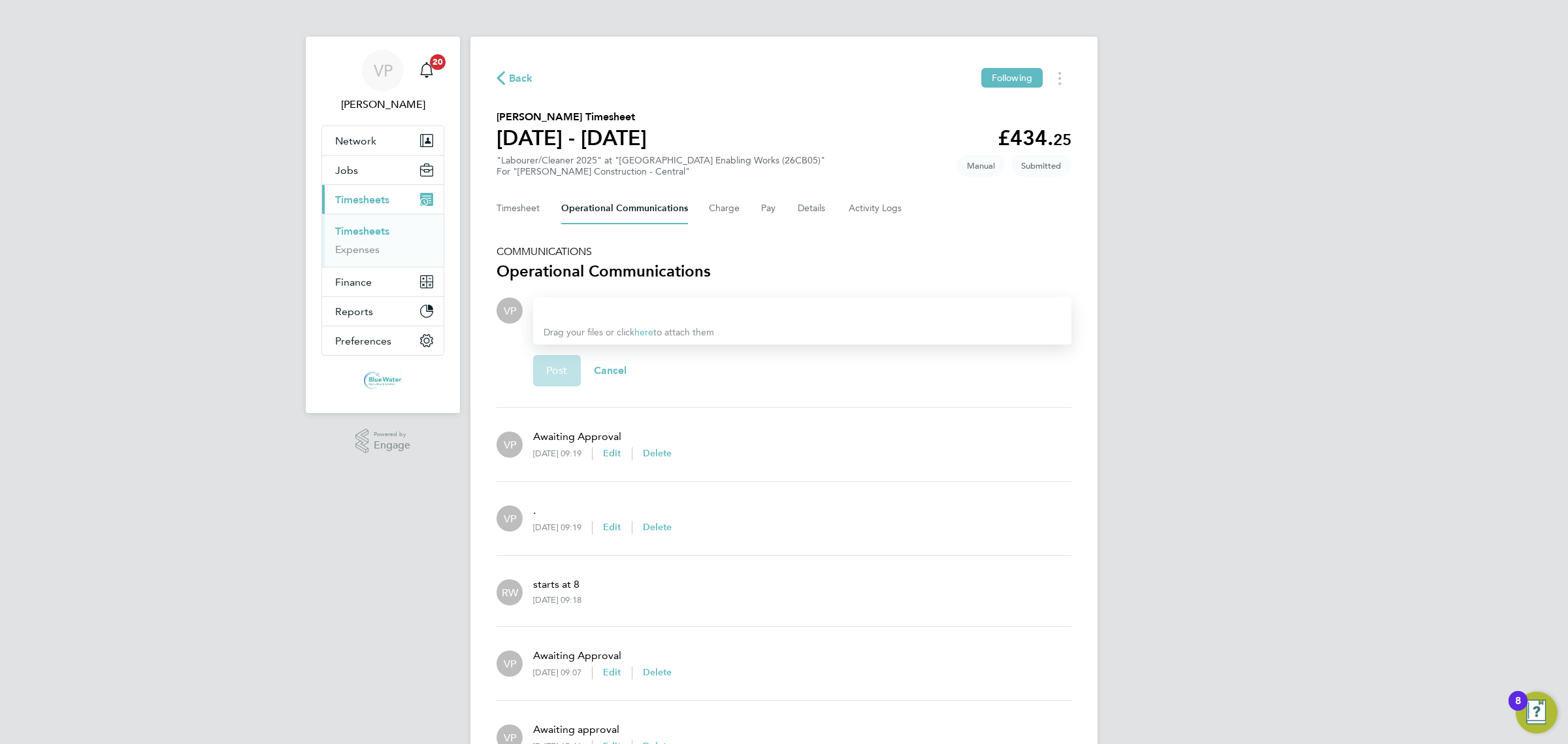
click at [619, 308] on div at bounding box center [803, 310] width 517 height 16
click at [555, 365] on span "Post" at bounding box center [557, 370] width 21 height 13
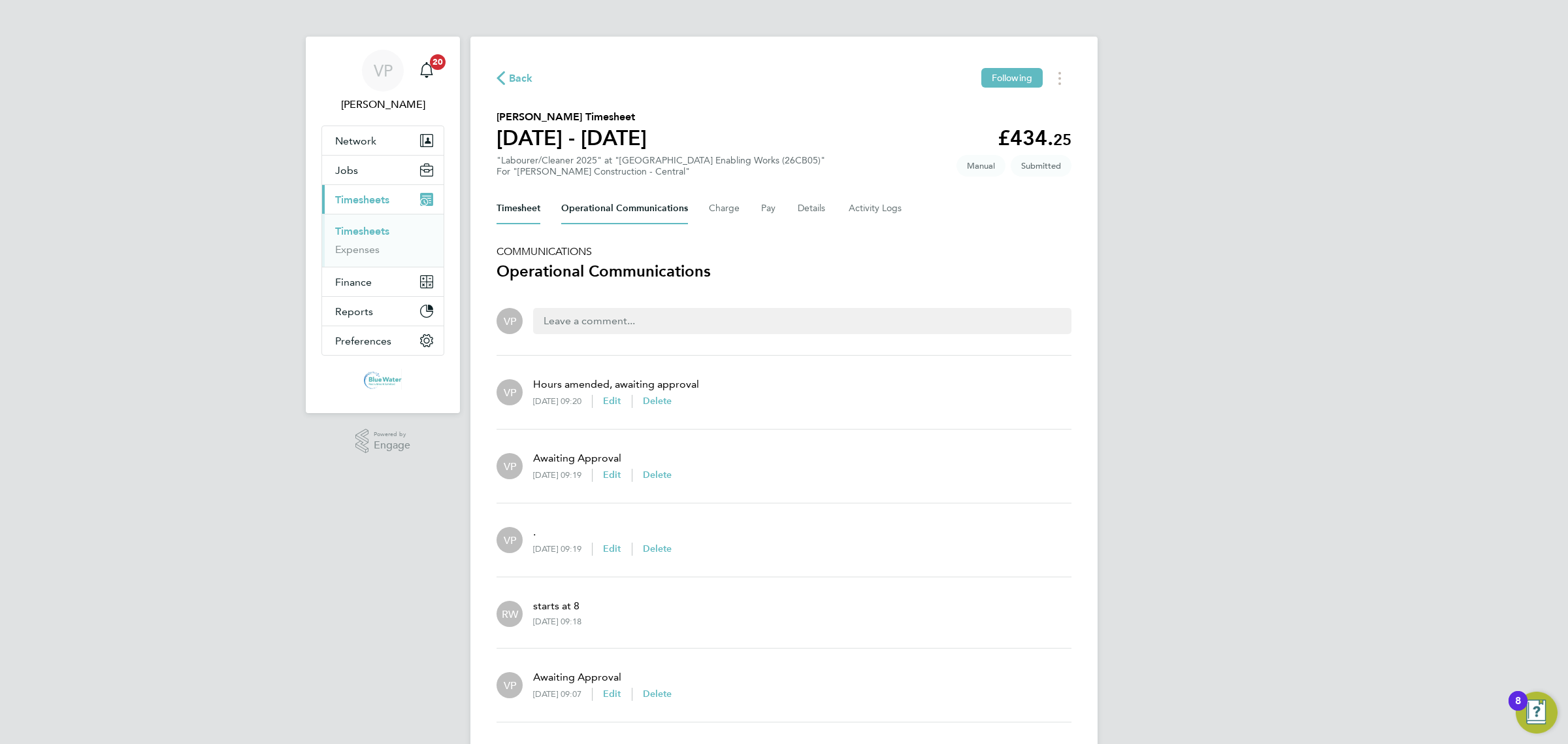
click at [516, 211] on button "Timesheet" at bounding box center [518, 208] width 44 height 31
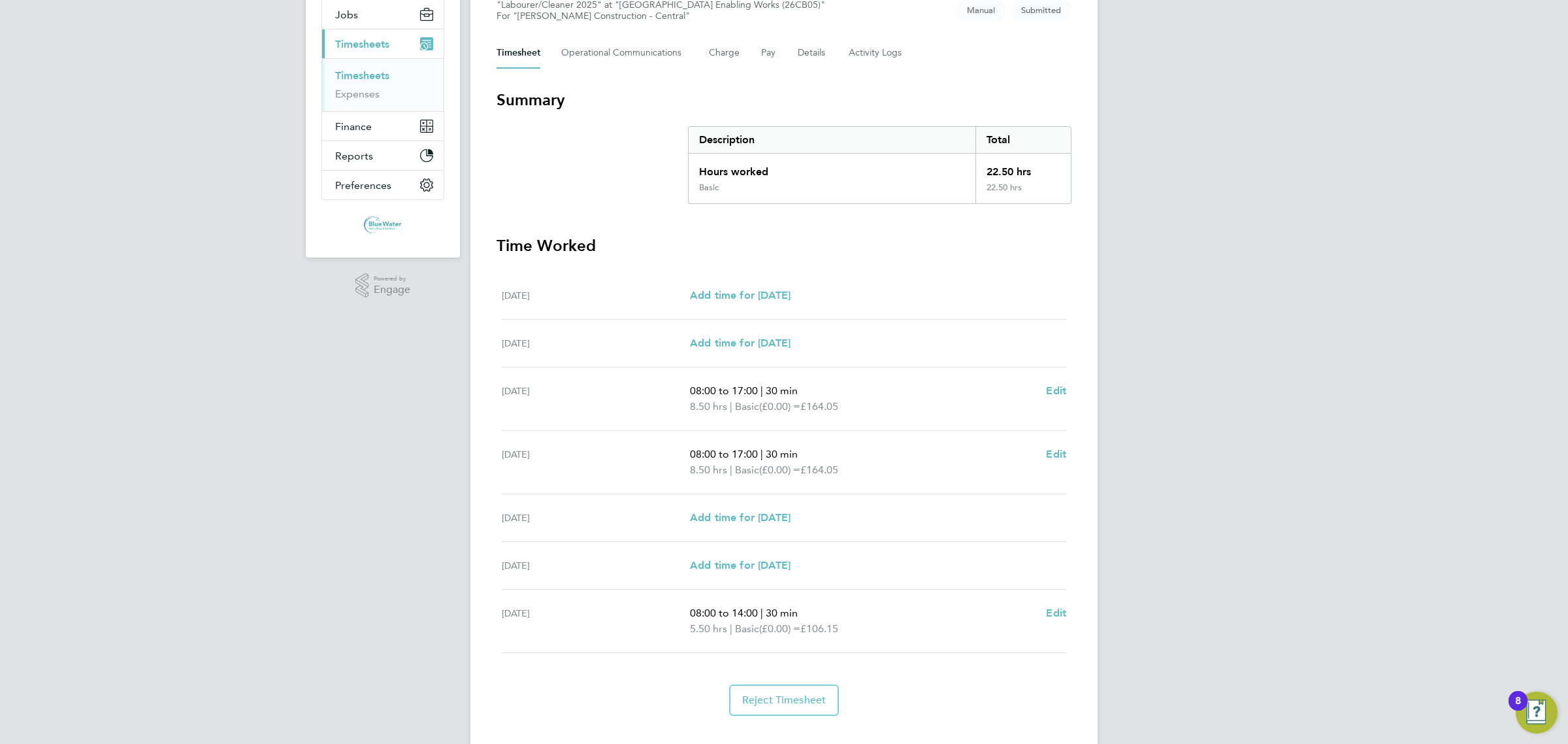
scroll to position [179, 0]
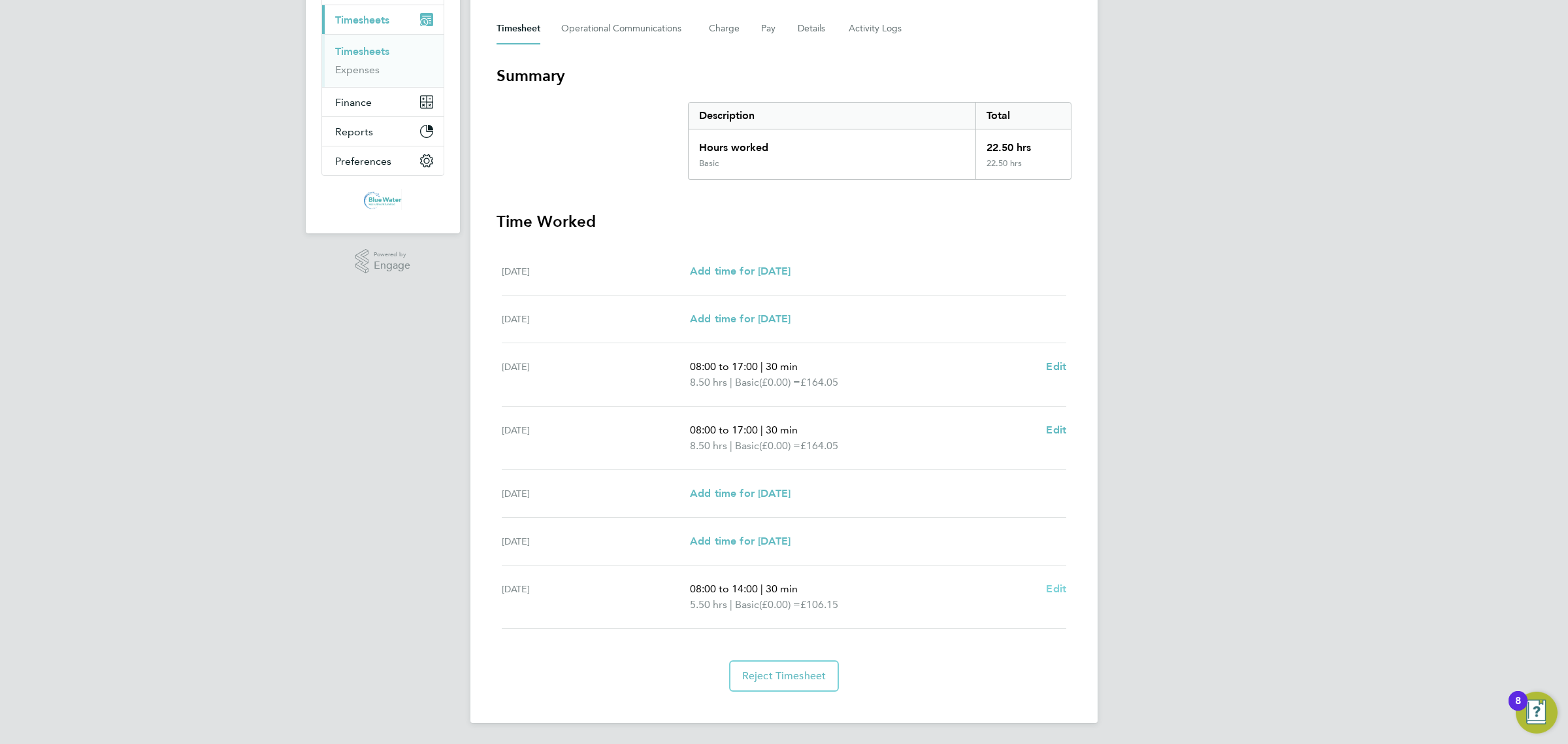
click at [1047, 594] on span "Edit" at bounding box center [1056, 588] width 21 height 12
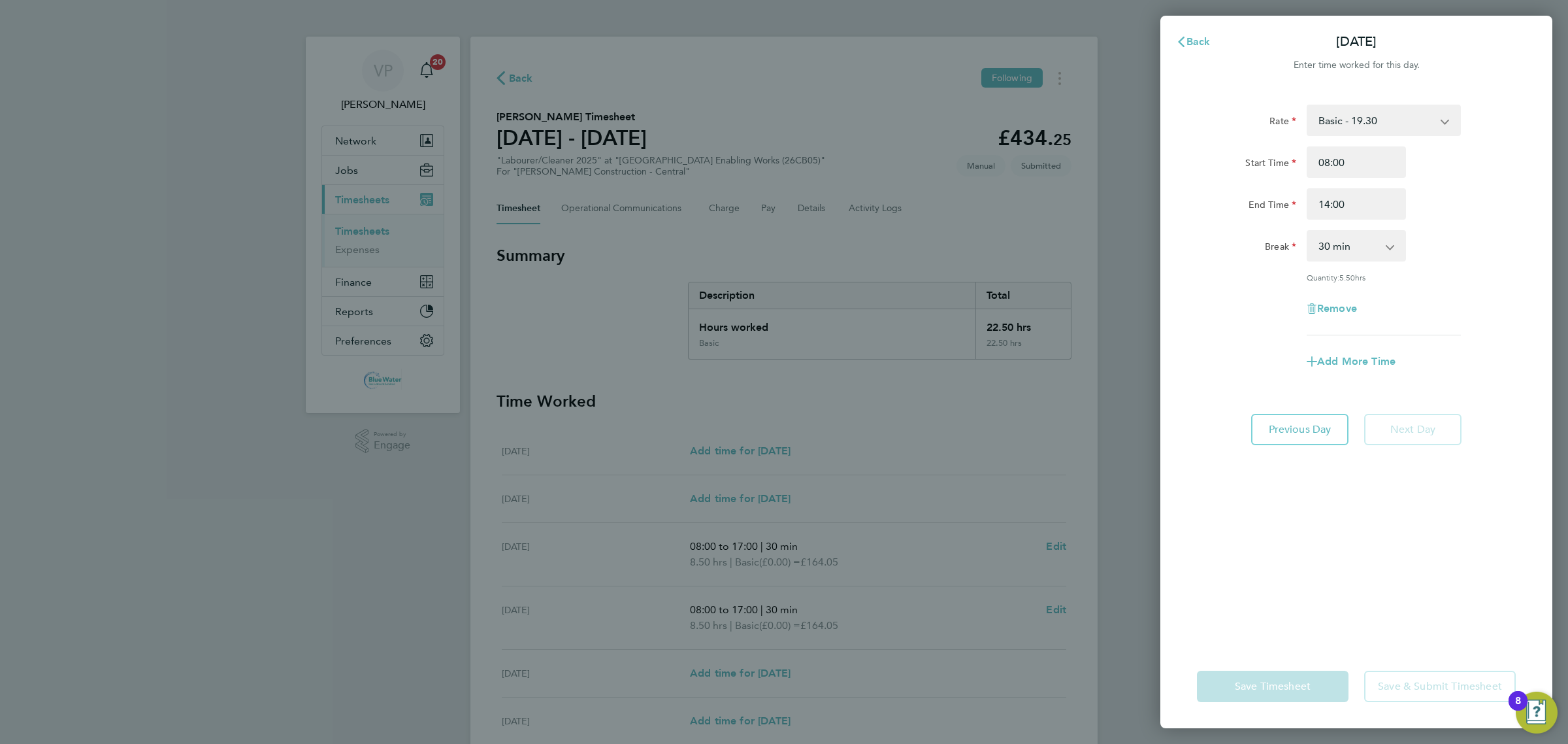
click at [1358, 250] on select "0 min 15 min 30 min 45 min 60 min 75 min 90 min" at bounding box center [1348, 246] width 81 height 29
select select "0"
click at [1308, 231] on select "0 min 15 min 30 min 45 min 60 min 75 min 90 min" at bounding box center [1348, 246] width 81 height 29
click at [1259, 676] on button "Save Timesheet" at bounding box center [1272, 686] width 151 height 31
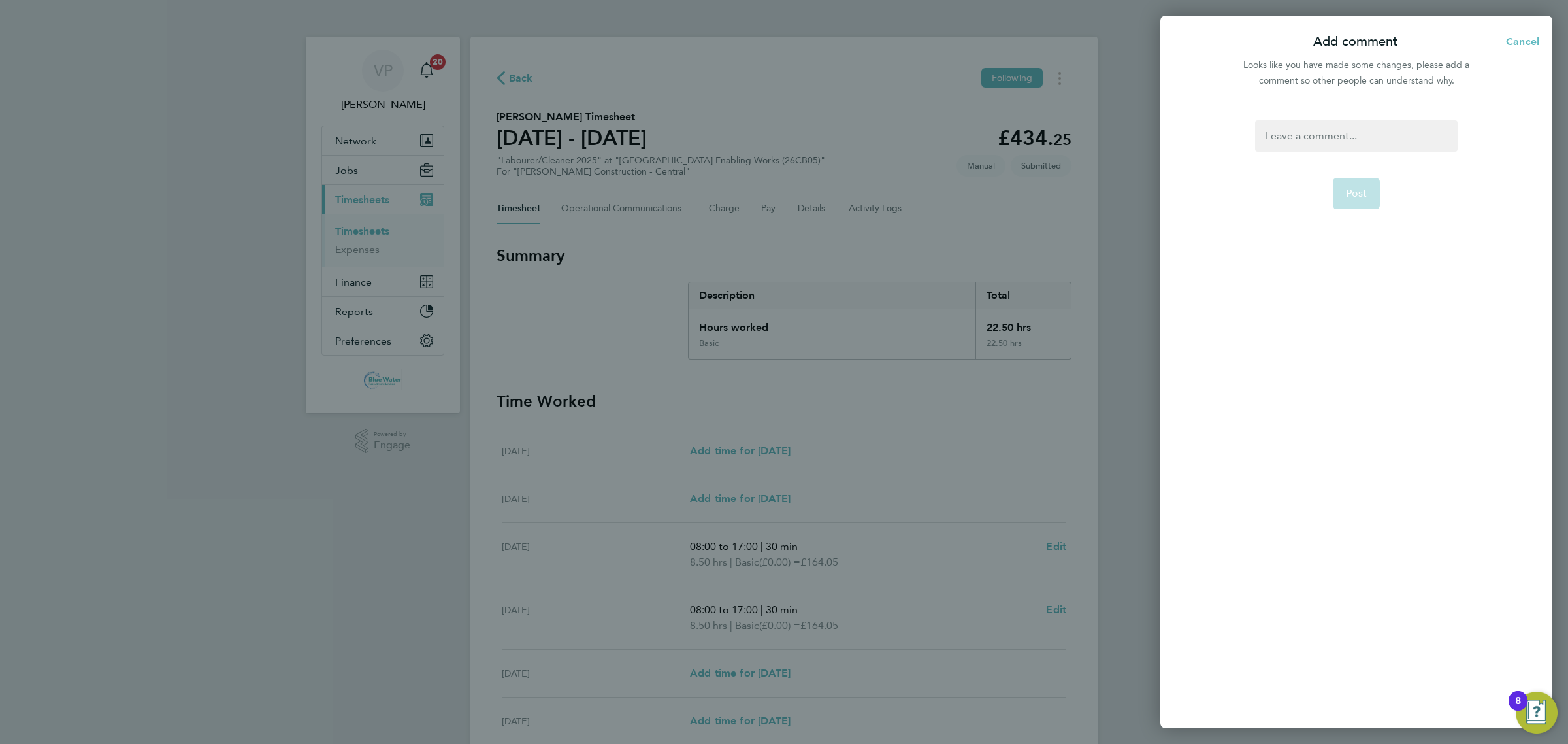
click at [1334, 145] on div at bounding box center [1356, 136] width 202 height 31
click at [1346, 207] on button "Post" at bounding box center [1357, 193] width 48 height 31
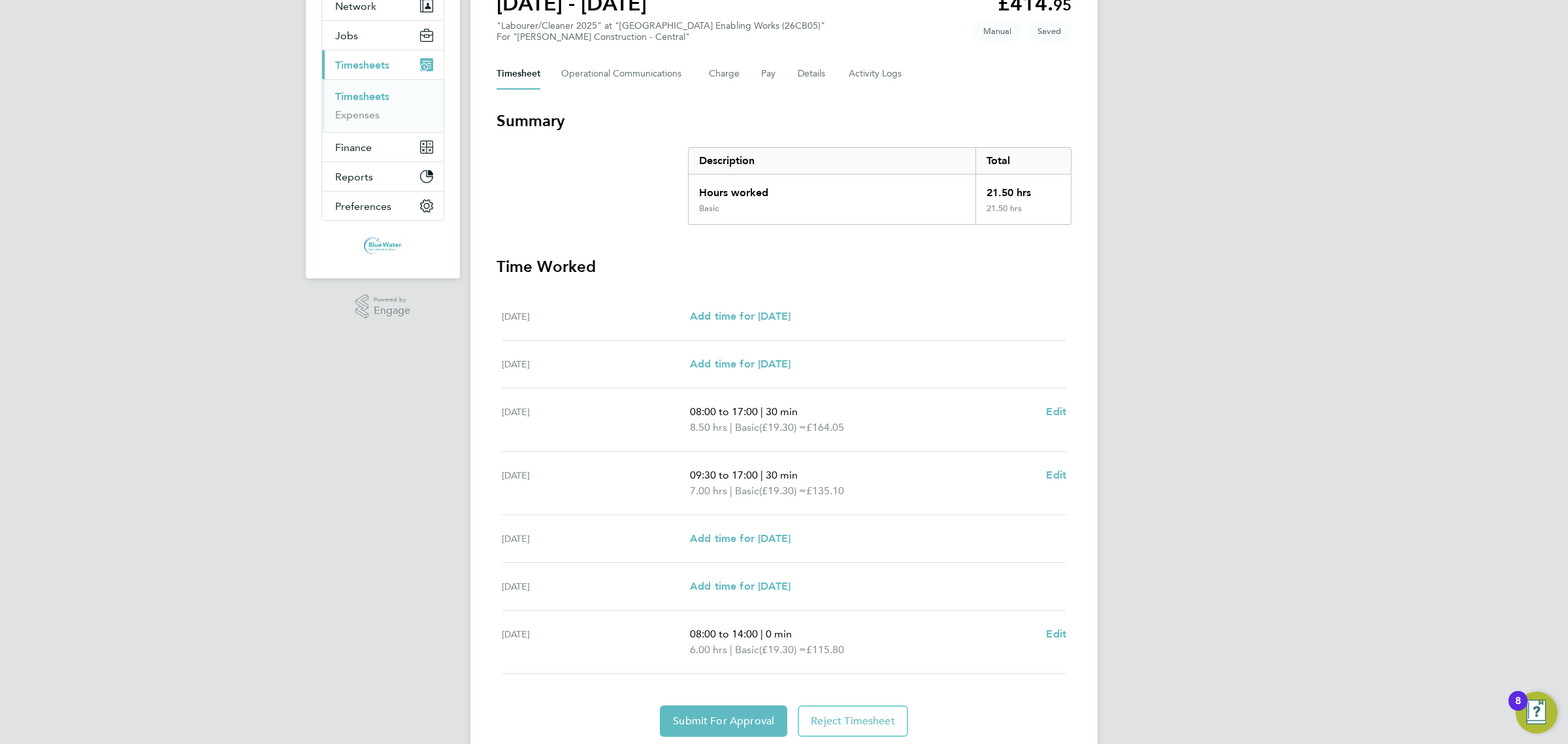
scroll to position [164, 0]
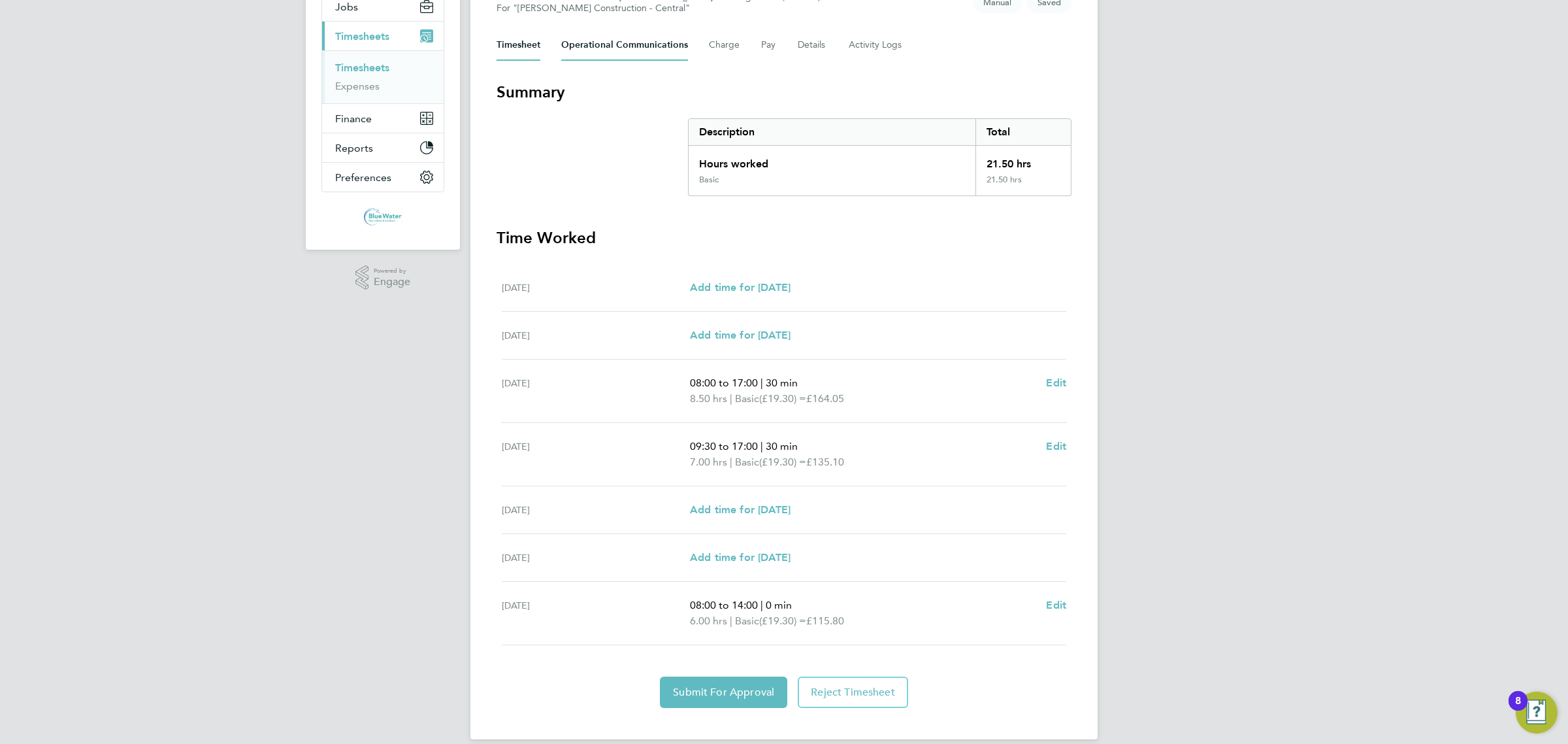
click at [655, 52] on Communications-tab "Operational Communications" at bounding box center [624, 45] width 126 height 31
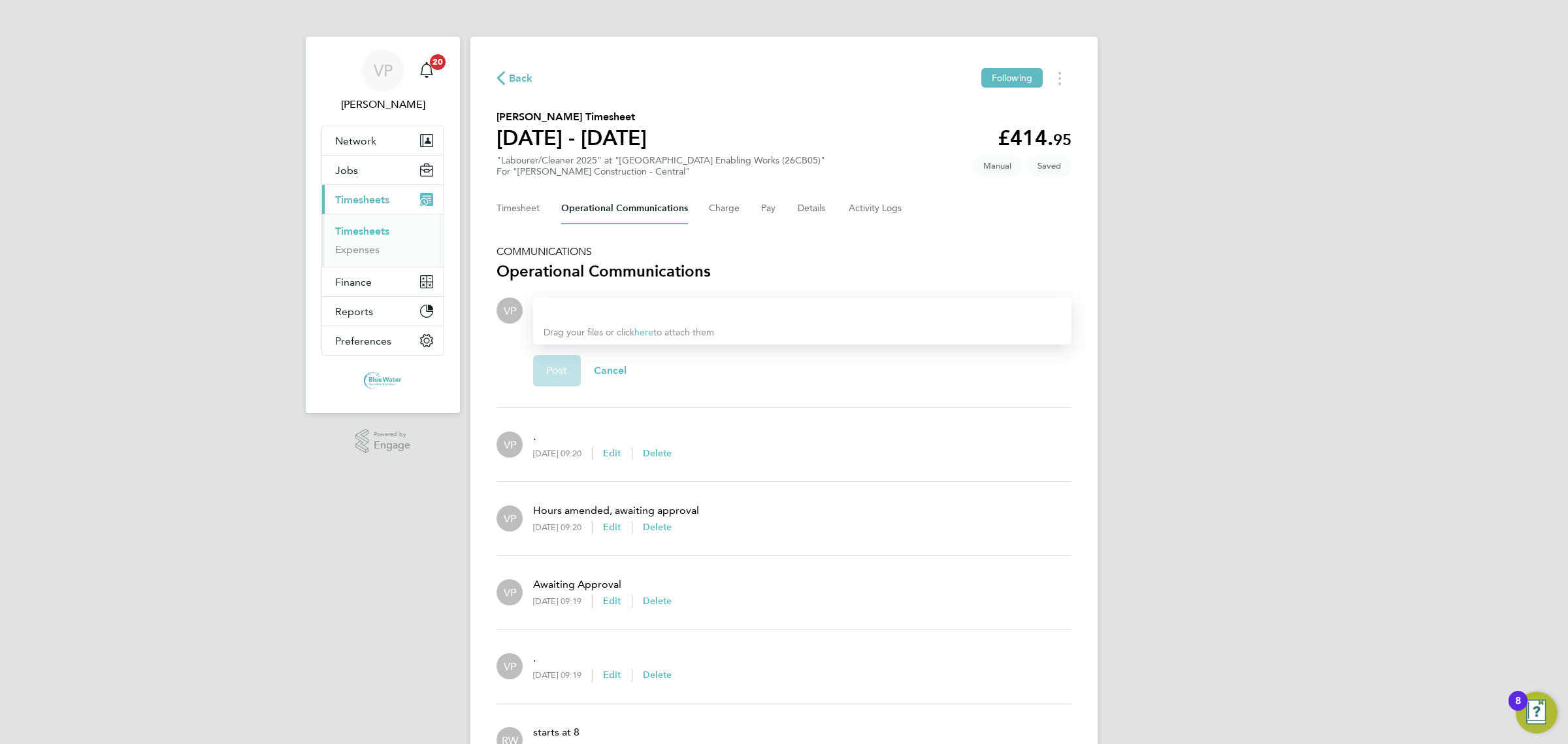
click at [518, 77] on span "Back" at bounding box center [521, 78] width 24 height 16
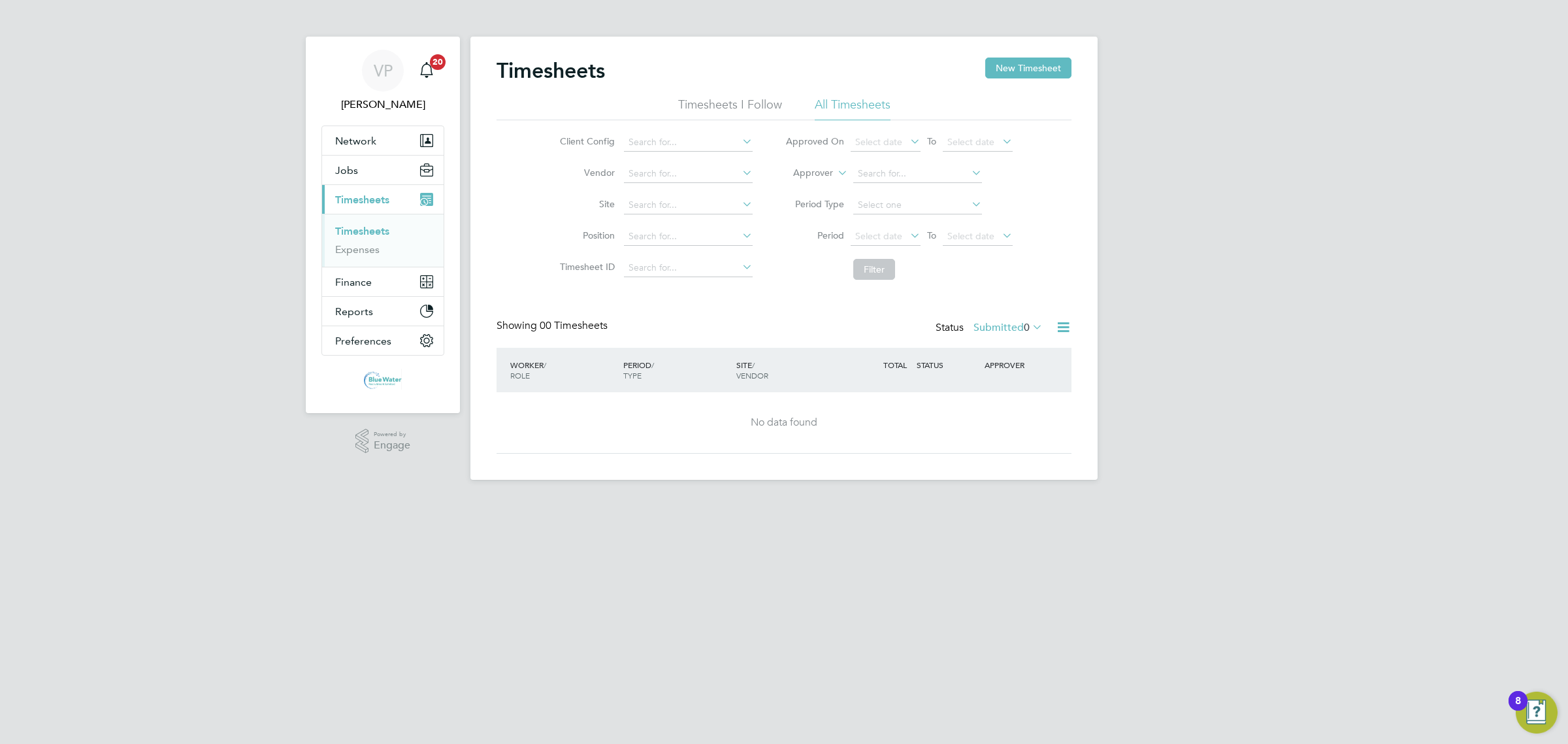
click at [356, 226] on link "Timesheets" at bounding box center [363, 231] width 55 height 12
click at [1007, 331] on label "Submitted 0" at bounding box center [1008, 327] width 69 height 13
click at [996, 398] on li "Approved" at bounding box center [990, 407] width 60 height 18
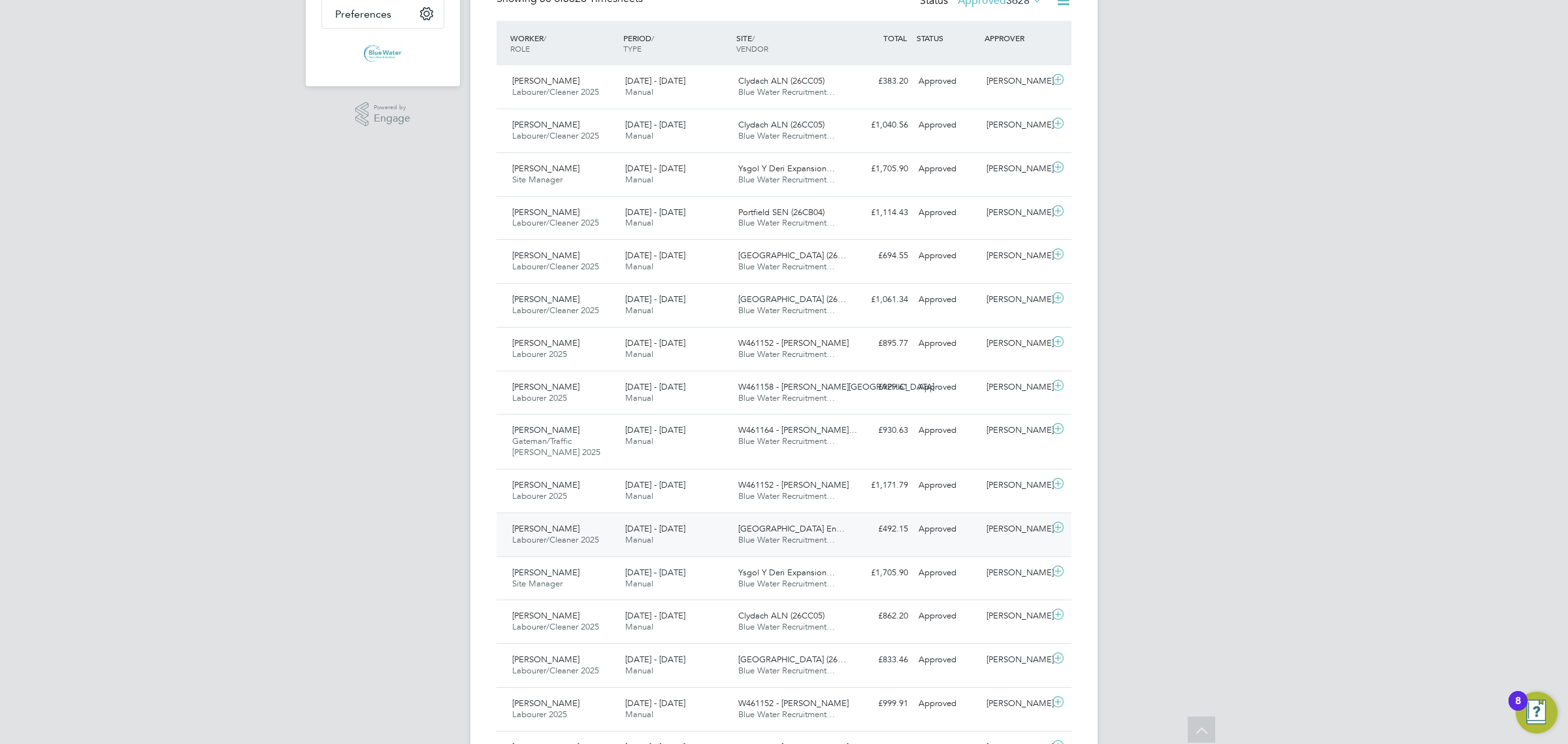
click at [655, 551] on div "13 - 19 Sep 2025 Manual" at bounding box center [676, 535] width 113 height 33
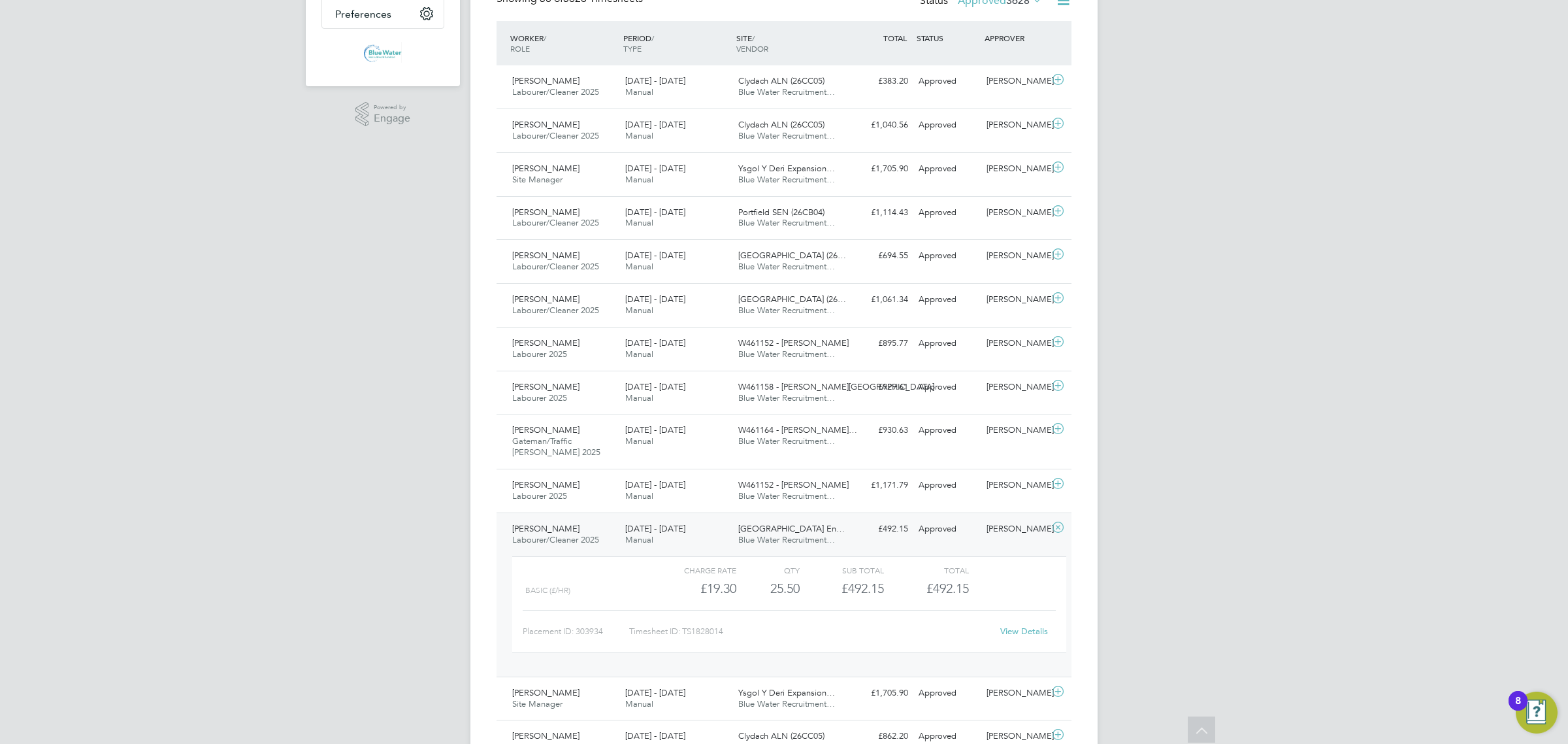
click at [660, 531] on span "13 - 19 Sep 2025" at bounding box center [655, 527] width 60 height 11
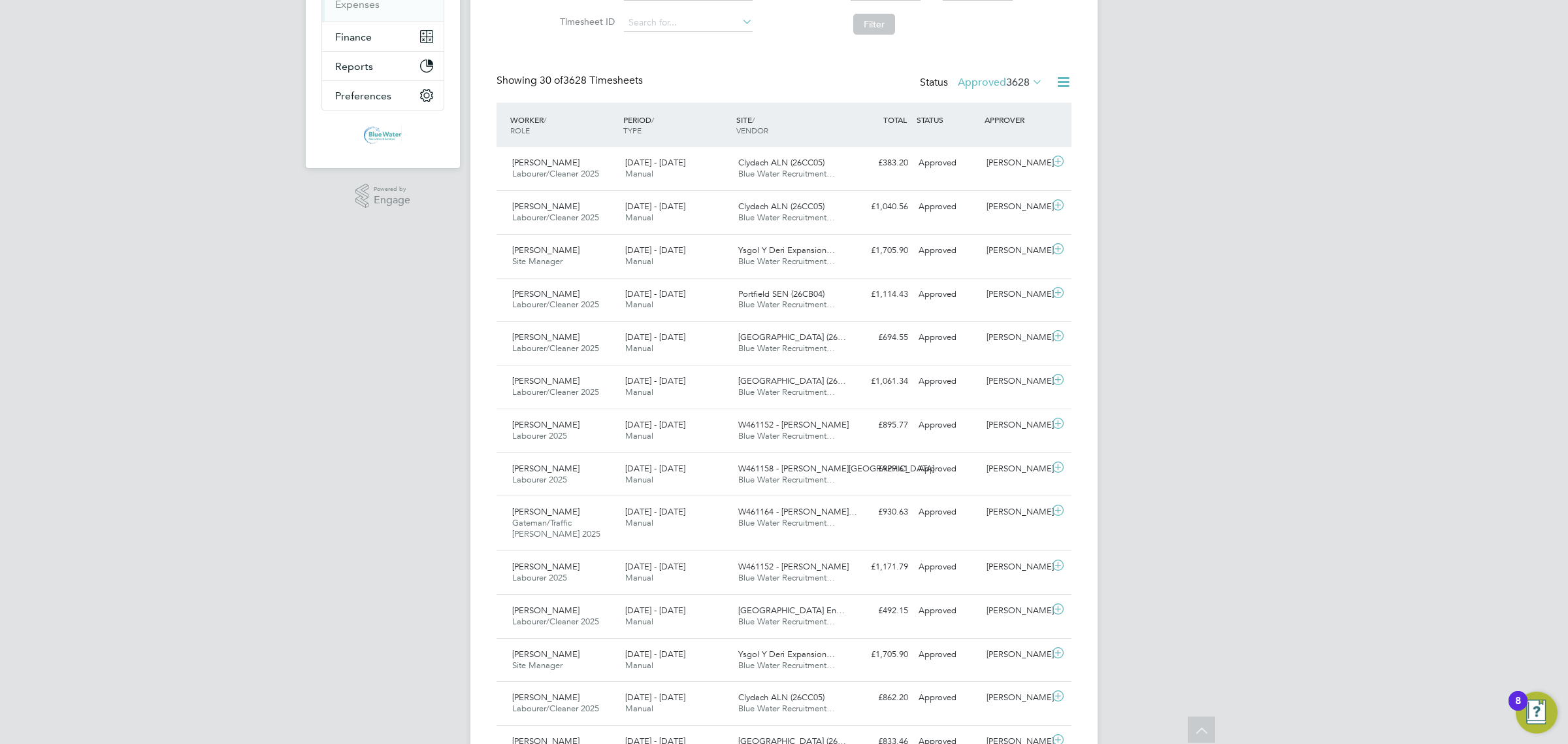
click at [1006, 76] on span "3628" at bounding box center [1018, 83] width 23 height 13
click at [1002, 126] on li "Saved" at bounding box center [982, 124] width 60 height 18
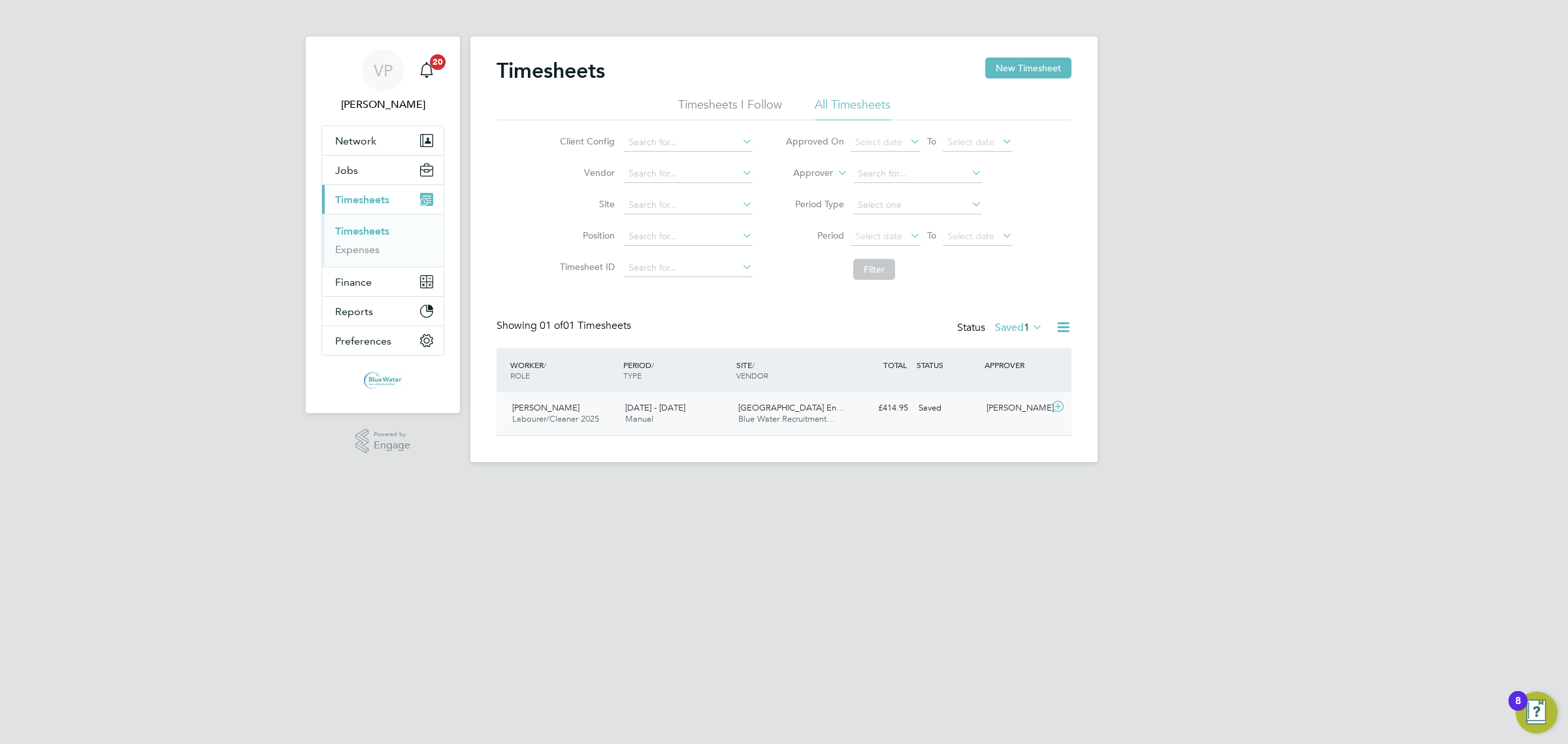
click at [699, 410] on div "20 - 26 Sep 2025 Manual" at bounding box center [676, 414] width 113 height 33
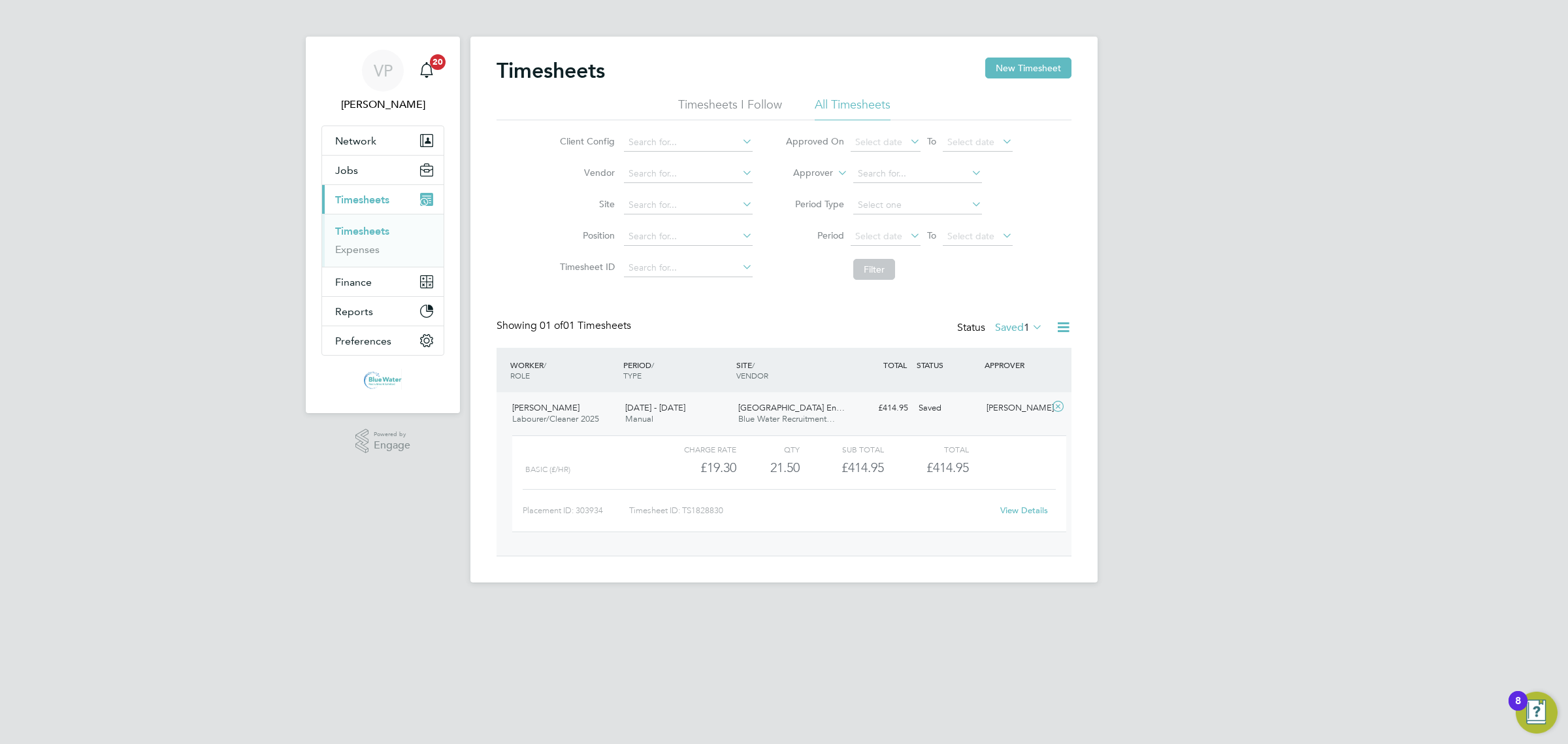
click at [1018, 510] on link "View Details" at bounding box center [1024, 509] width 48 height 11
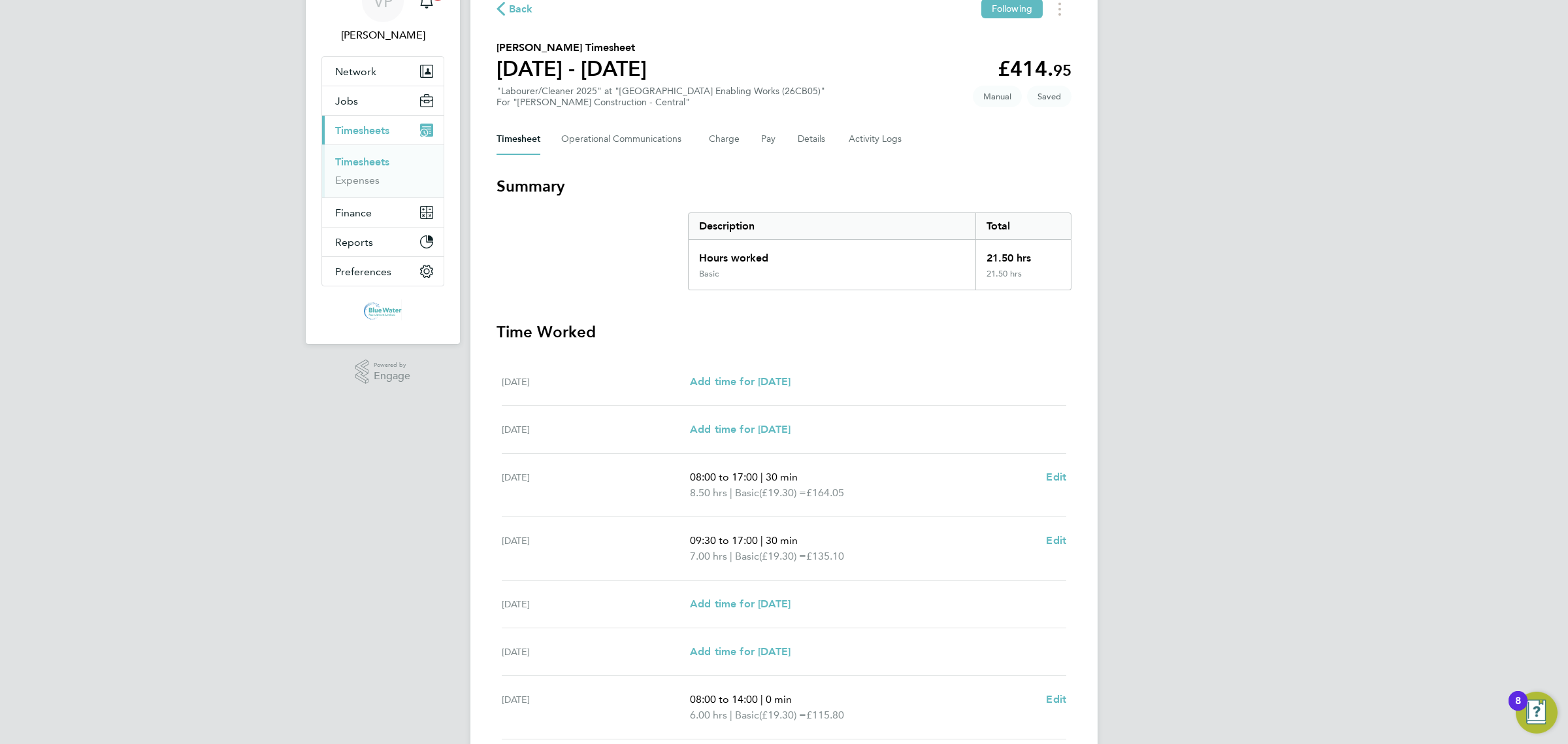
scroll to position [164, 0]
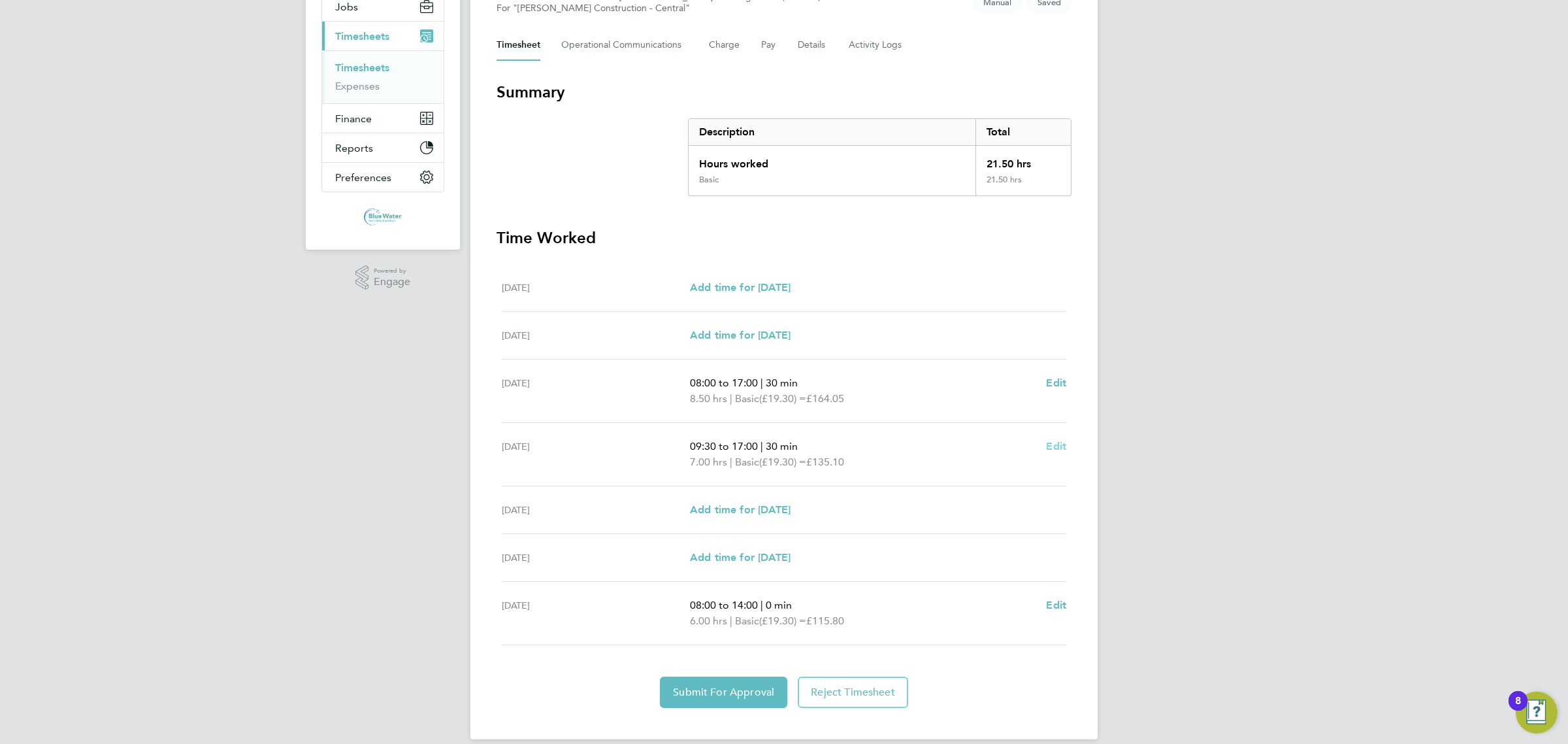
click at [1054, 445] on span "Edit" at bounding box center [1056, 446] width 21 height 12
select select "30"
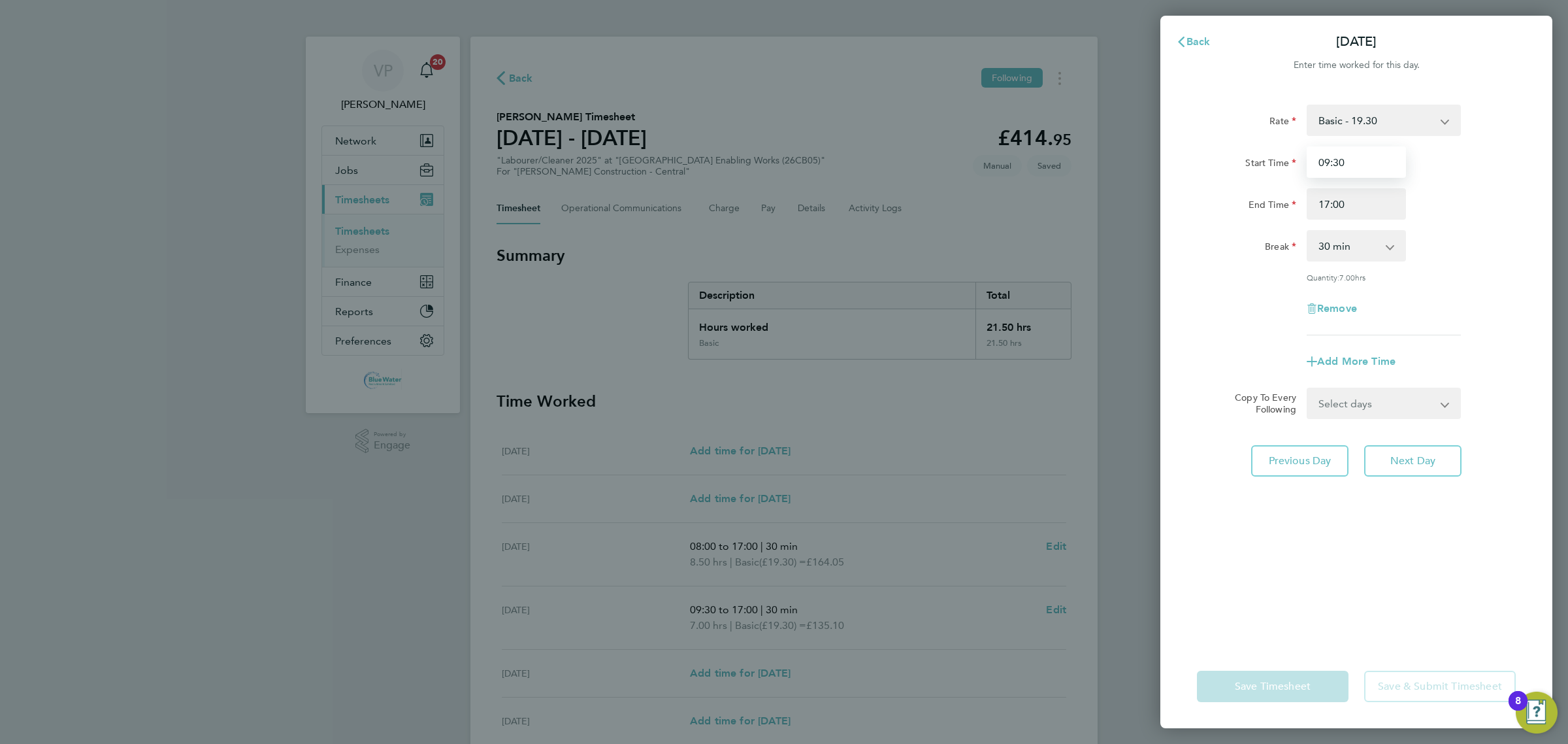
click at [1327, 167] on input "09:30" at bounding box center [1356, 162] width 99 height 31
type input "08:00"
click at [1207, 274] on div "Quantity: 8.50 hrs" at bounding box center [1356, 277] width 329 height 11
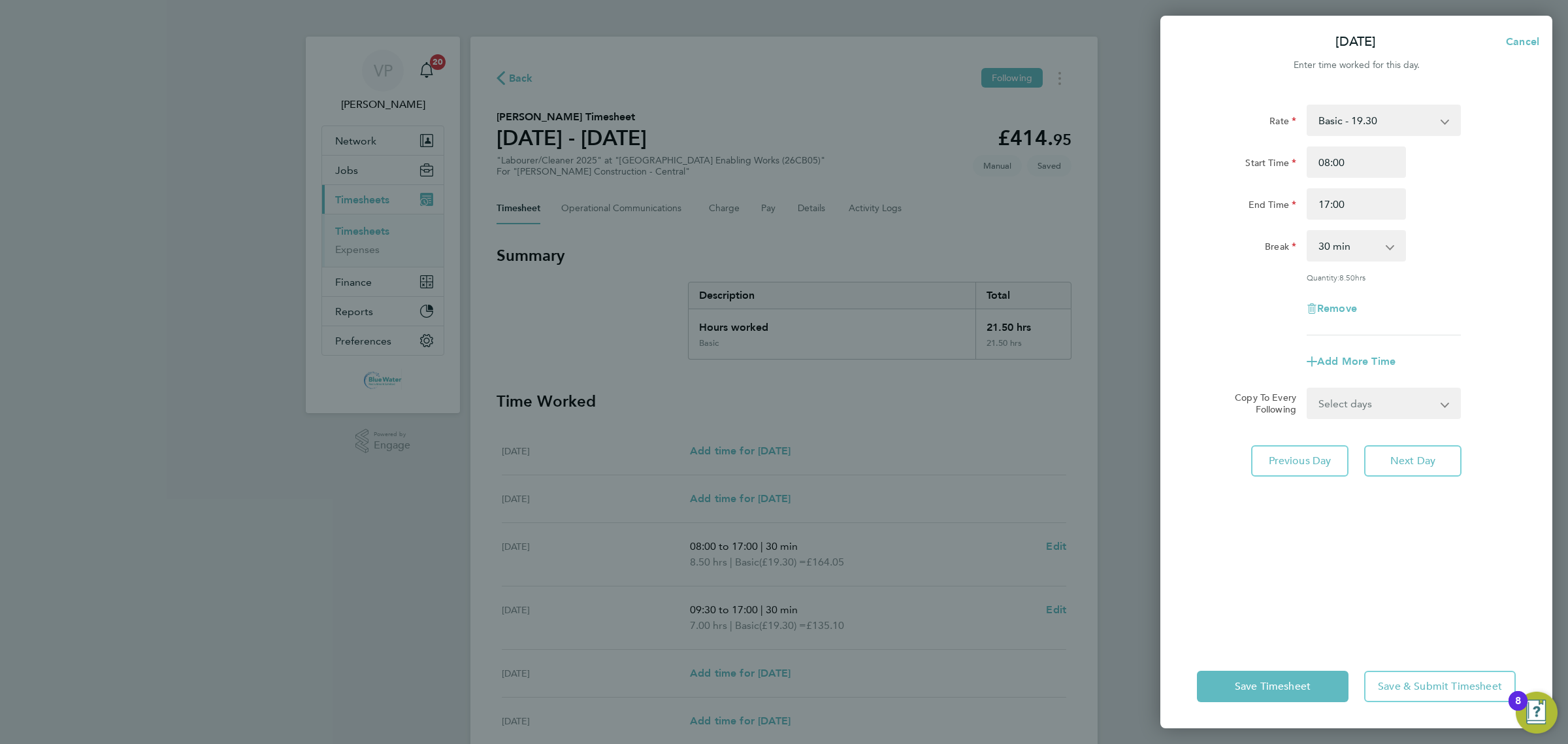
click at [1279, 666] on div "Save Timesheet Save & Submit Timesheet" at bounding box center [1356, 685] width 392 height 83
click at [1235, 677] on button "Save Timesheet" at bounding box center [1272, 686] width 151 height 31
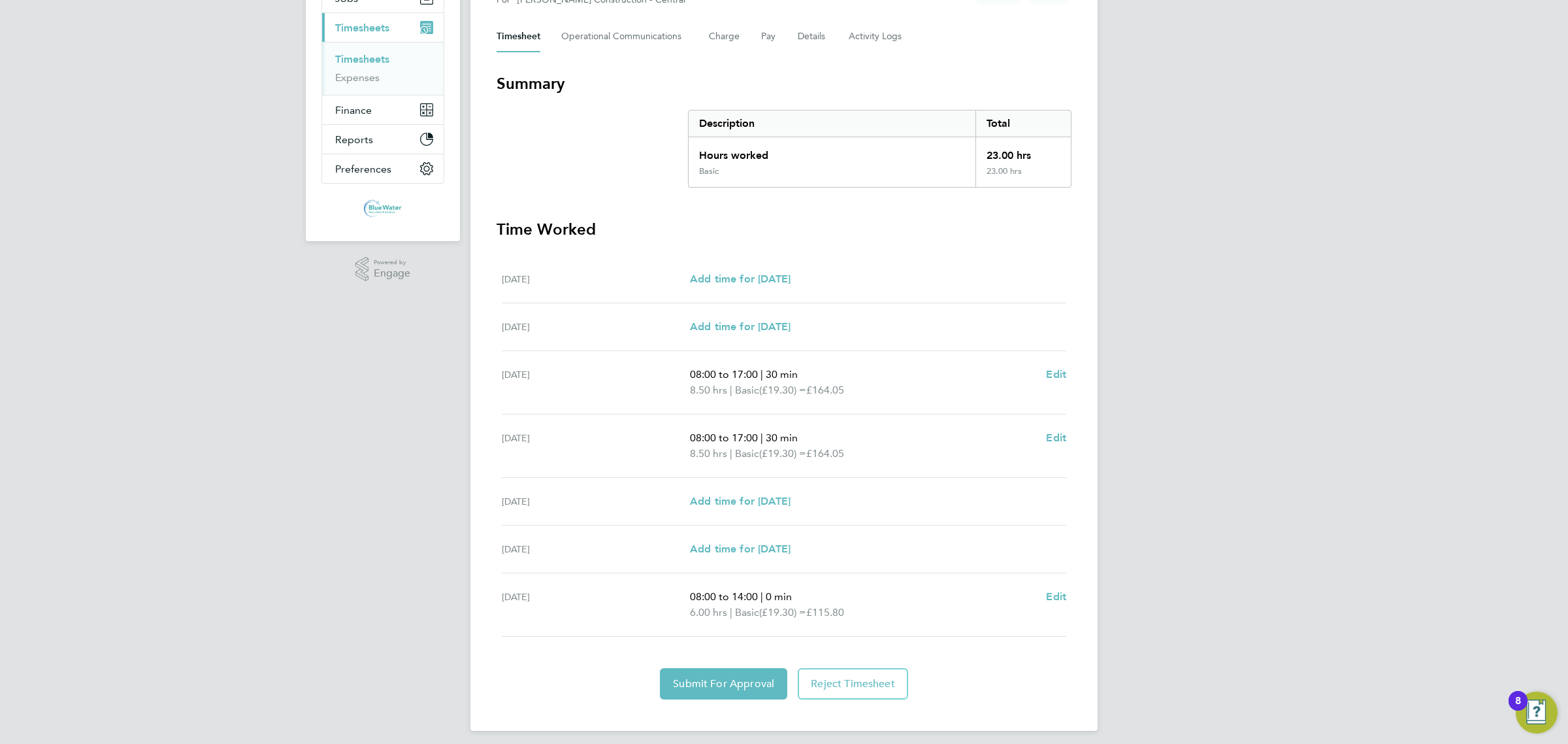
scroll to position [180, 0]
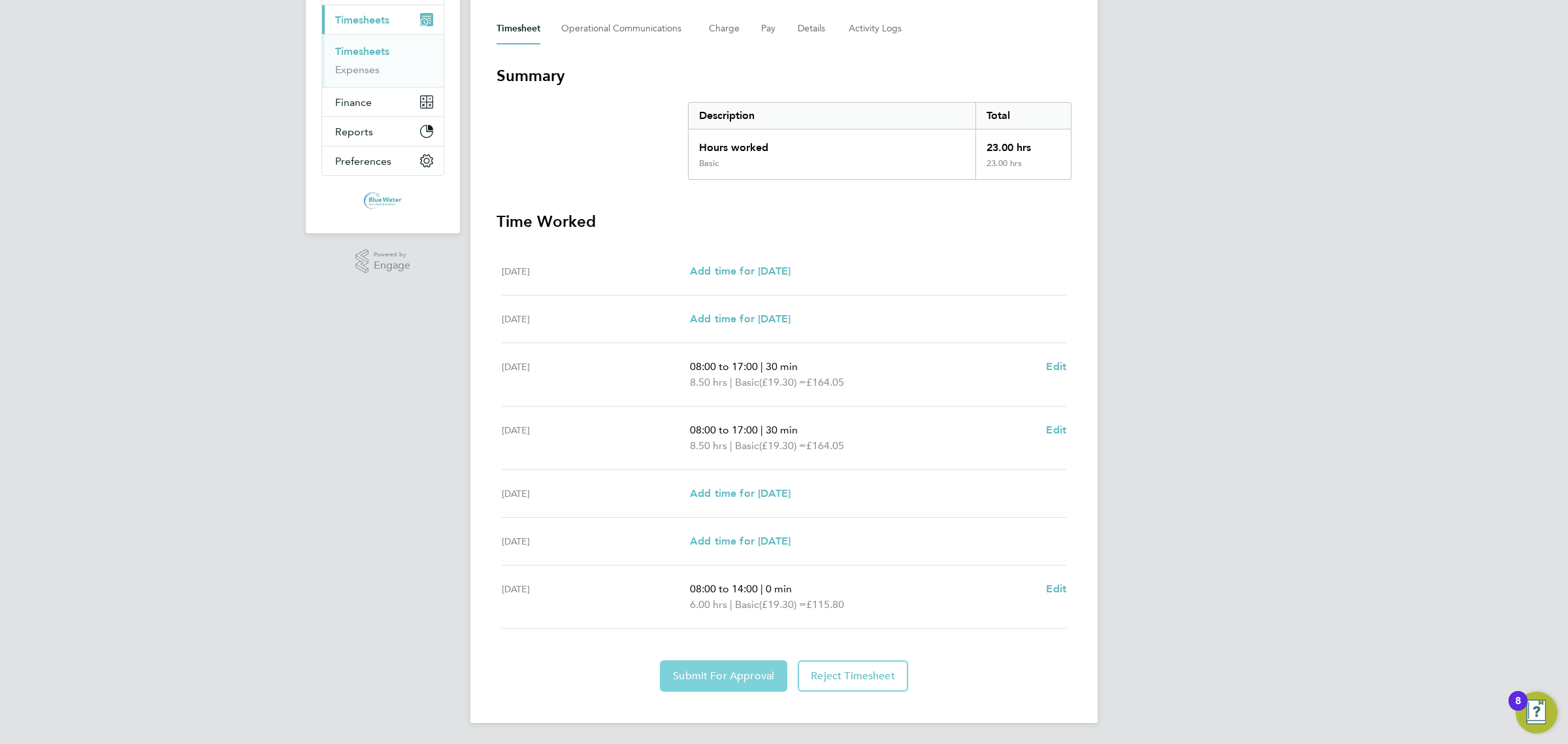
click at [742, 680] on span "Submit For Approval" at bounding box center [723, 675] width 102 height 13
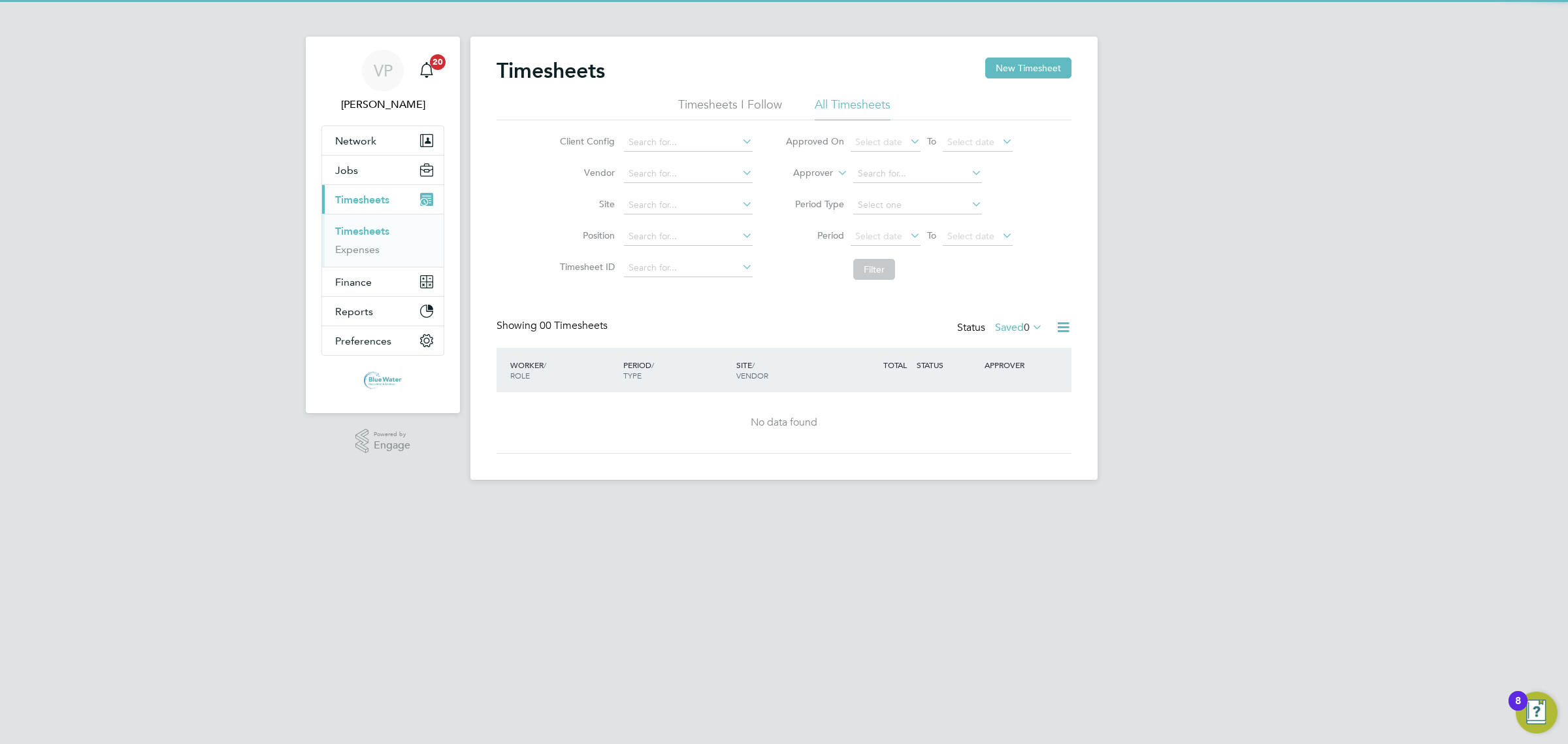
click at [1003, 320] on div "Status Saved 0" at bounding box center [1001, 328] width 88 height 18
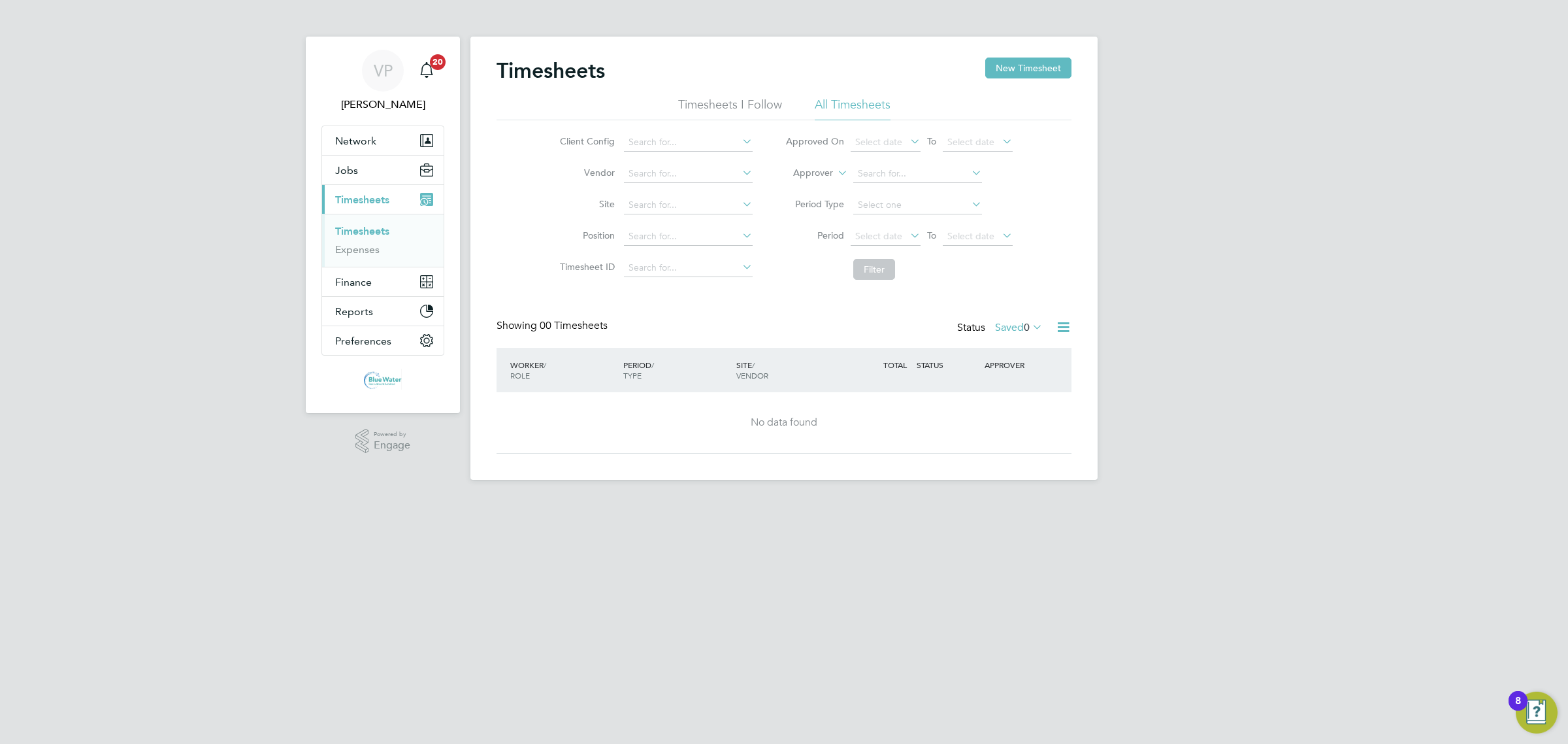
click at [1003, 333] on label "Saved 0" at bounding box center [1019, 327] width 48 height 13
click at [1012, 389] on li "Submitted" at bounding box center [1001, 388] width 60 height 18
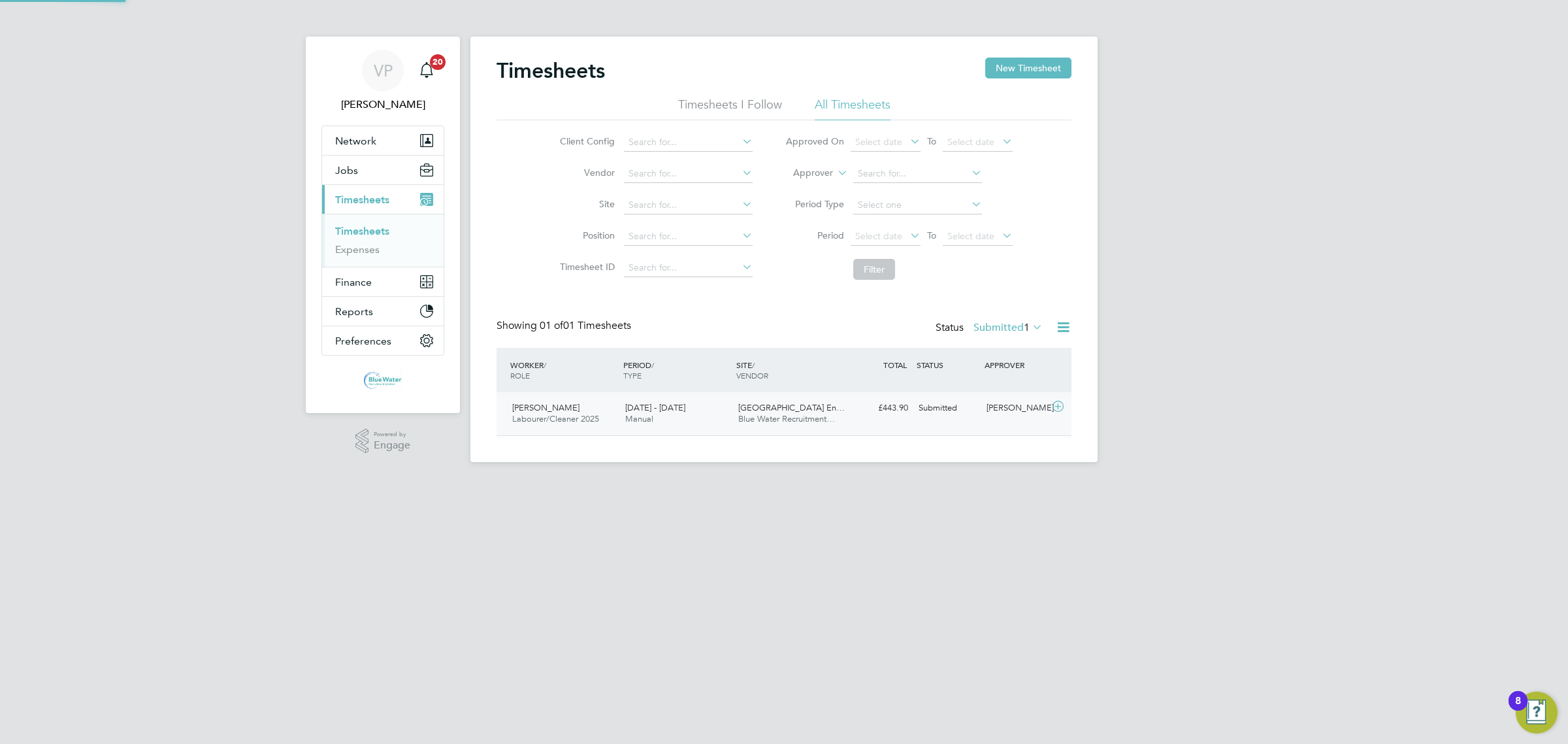
scroll to position [33, 113]
click at [830, 429] on div "Willows High School En… Blue Water Recruitment…" at bounding box center [789, 414] width 113 height 33
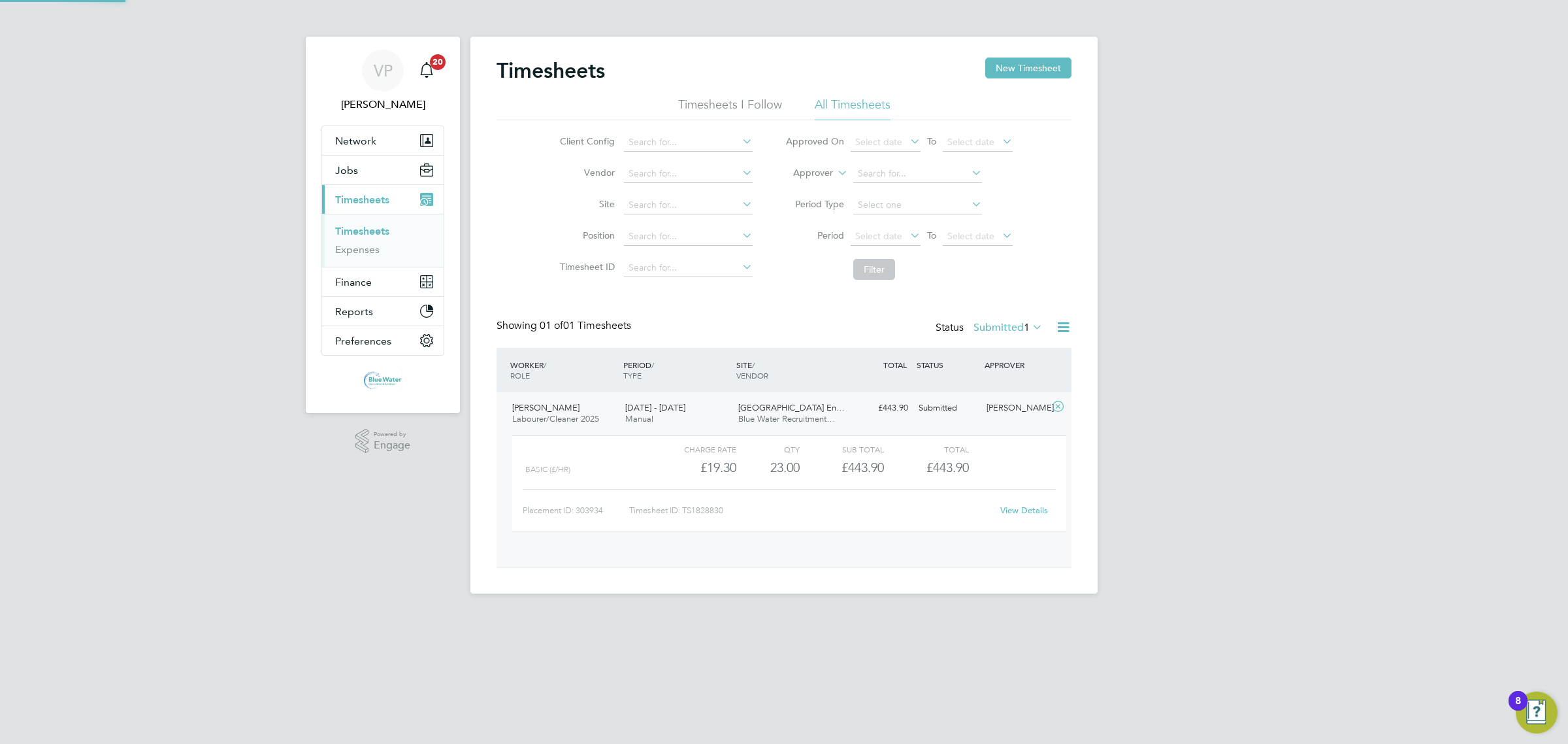
scroll to position [21, 127]
click at [1034, 513] on link "View Details" at bounding box center [1024, 509] width 48 height 11
click at [334, 229] on ul "Timesheets Expenses" at bounding box center [383, 240] width 122 height 53
click at [988, 338] on div "Showing 01 of 01 Timesheets Status Submitted 1" at bounding box center [784, 333] width 575 height 29
click at [996, 333] on label "Submitted 1" at bounding box center [1008, 327] width 69 height 13
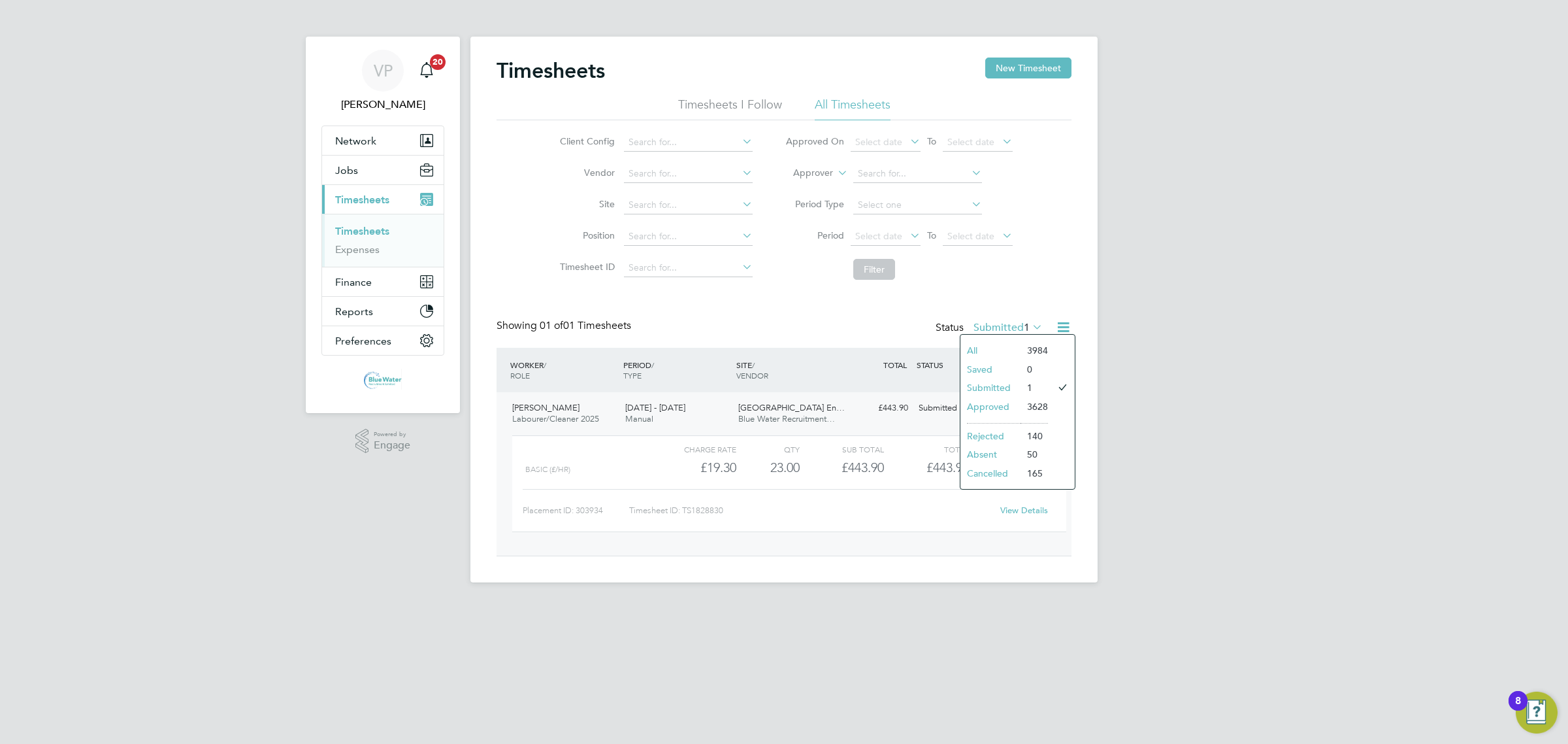
click at [1004, 408] on li "Approved" at bounding box center [990, 407] width 60 height 18
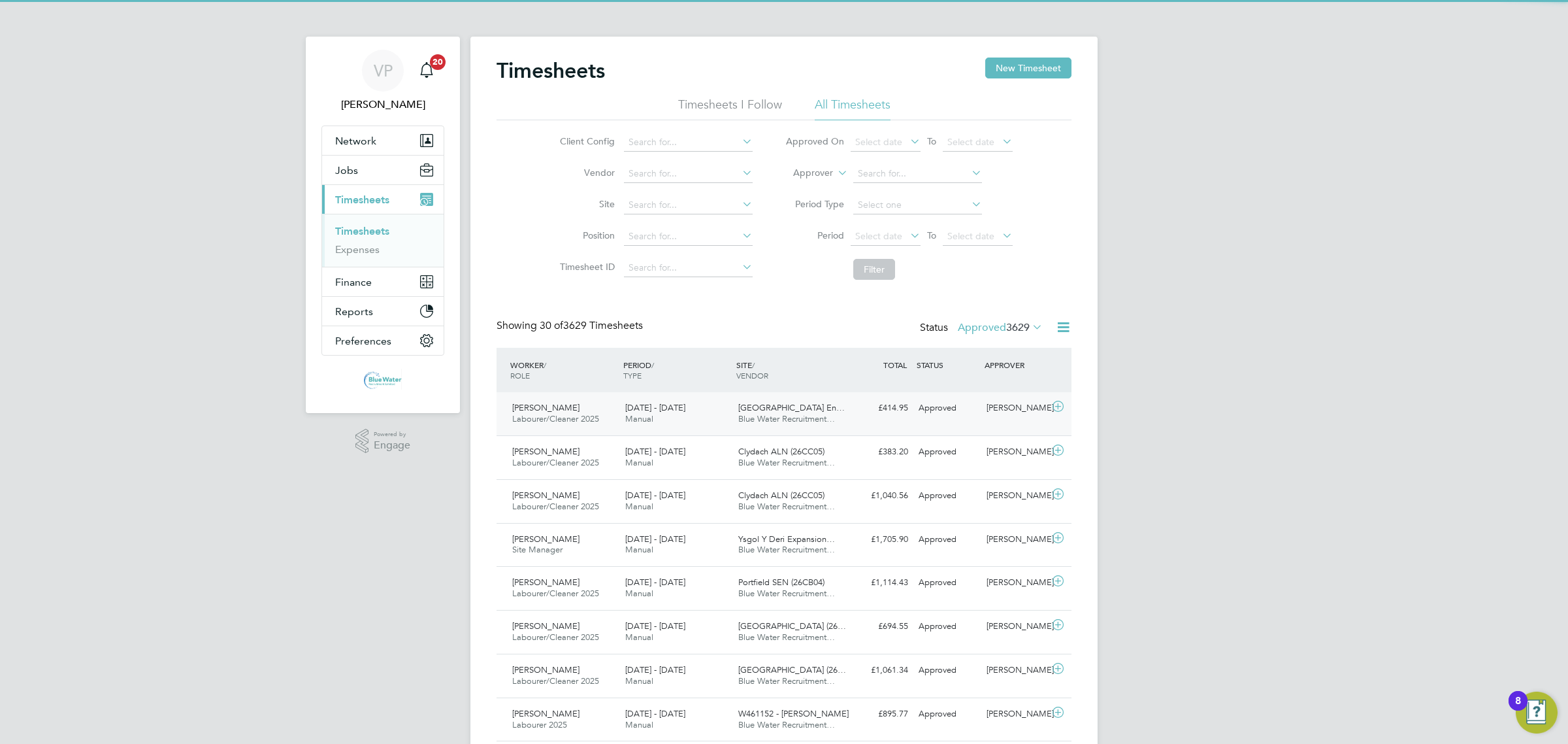
scroll to position [0, 0]
click at [689, 417] on div "20 - 26 Sep 2025 Manual" at bounding box center [676, 414] width 113 height 33
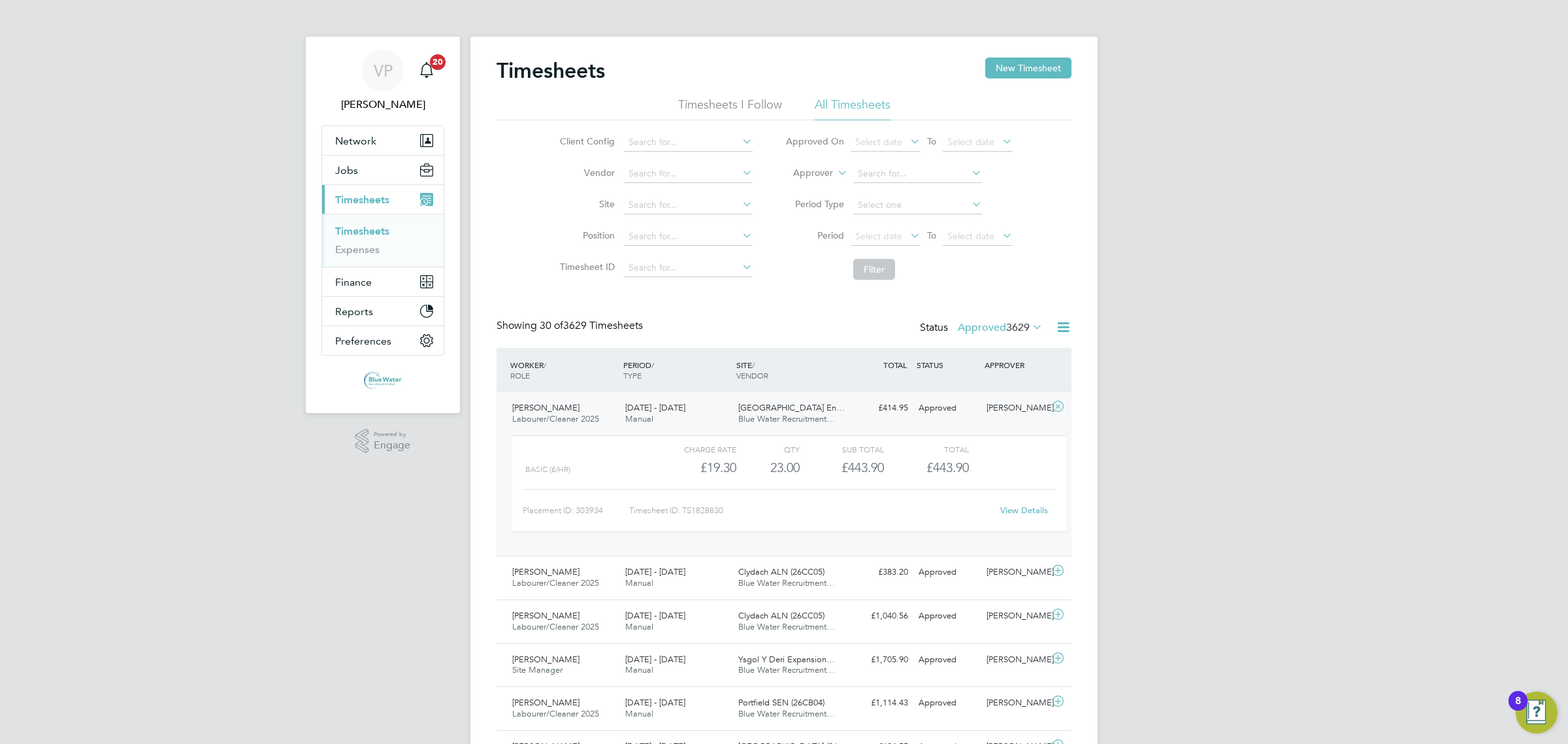
click at [1023, 507] on link "View Details" at bounding box center [1024, 509] width 48 height 11
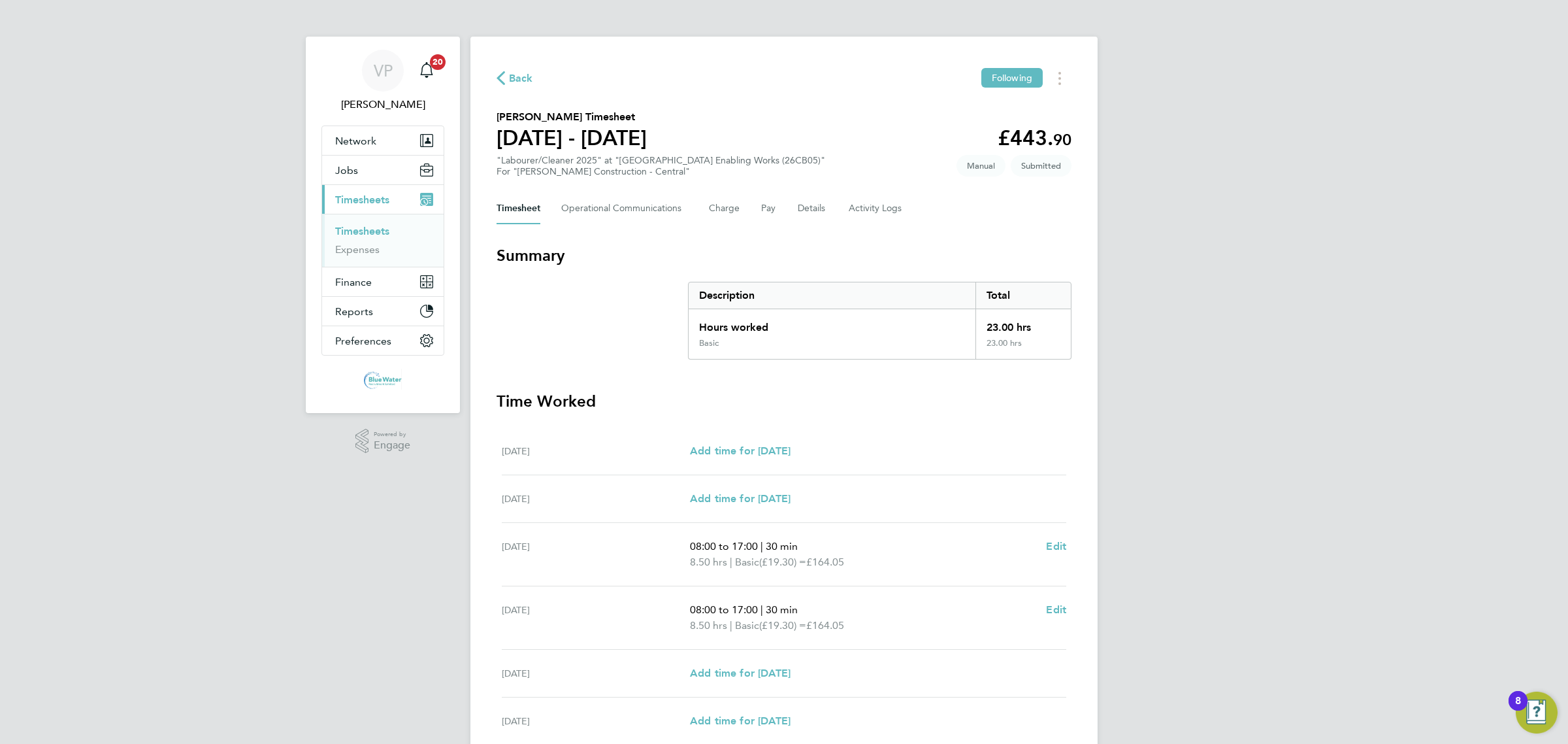
click at [634, 227] on div "Back Following [PERSON_NAME] Timesheet [DATE] - [DATE] £443. 90 "Labourer/Clean…" at bounding box center [784, 469] width 627 height 866
click at [639, 219] on Communications-tab "Operational Communications" at bounding box center [624, 208] width 126 height 31
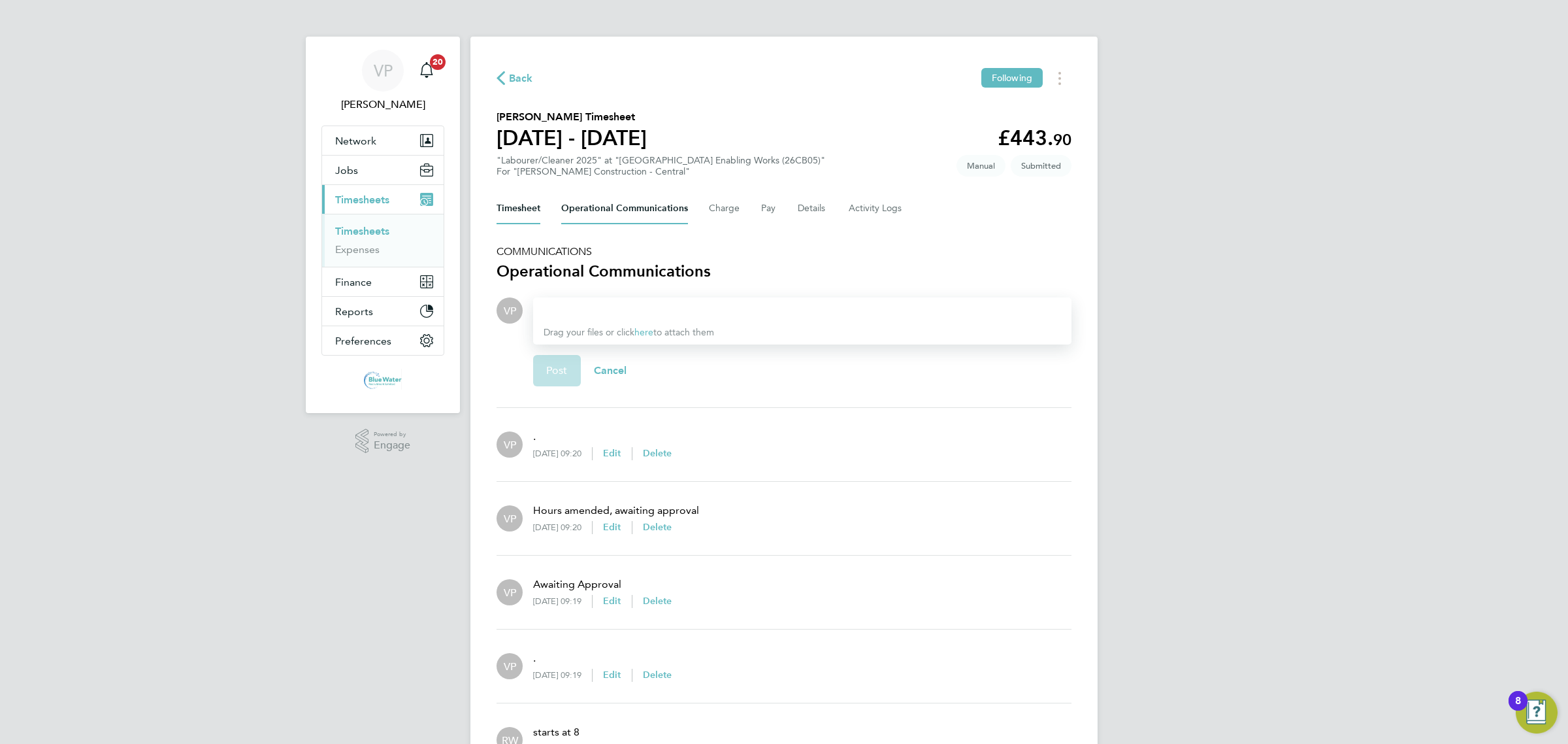
click at [535, 209] on button "Timesheet" at bounding box center [518, 208] width 44 height 31
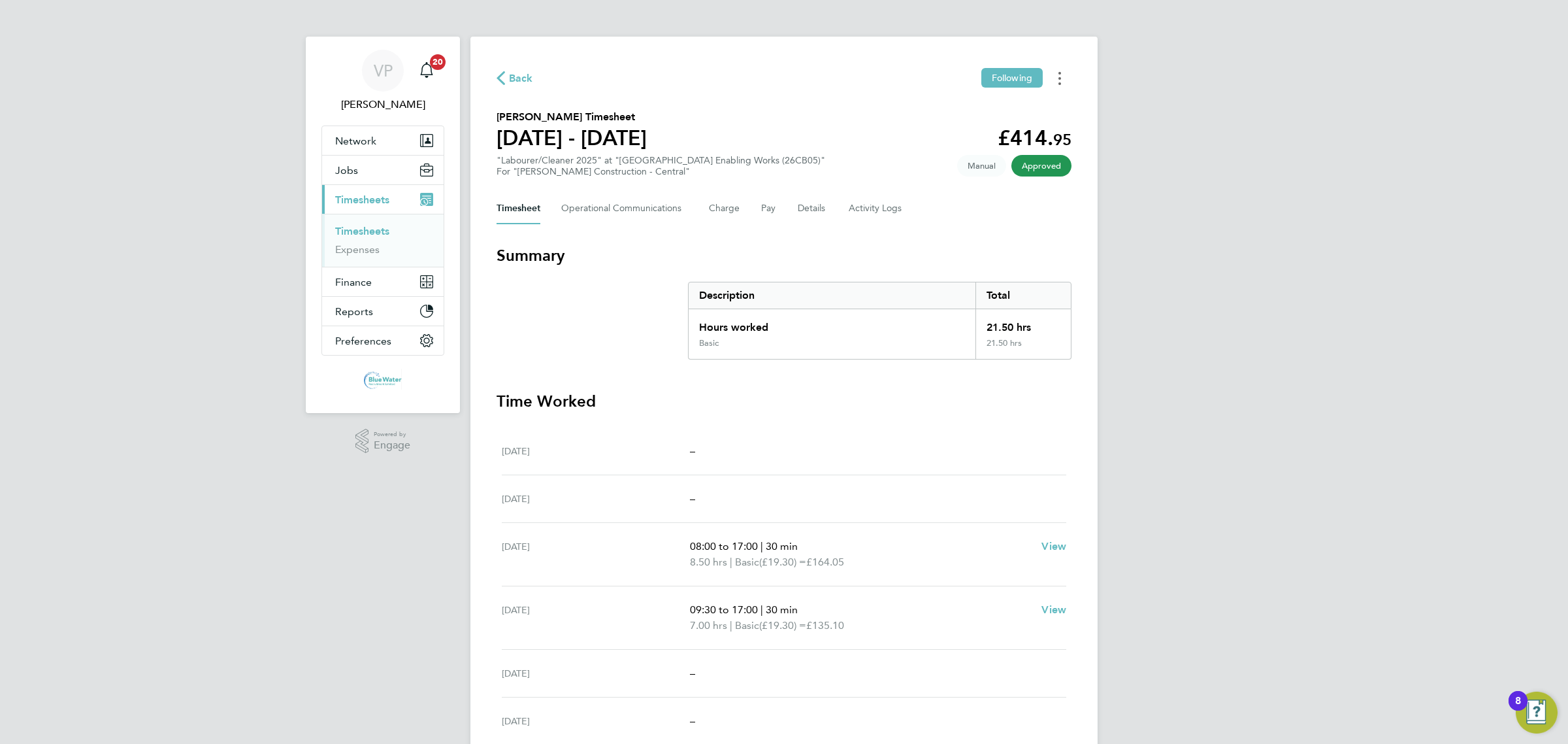
click at [1063, 79] on button "Timesheets Menu" at bounding box center [1060, 78] width 23 height 21
drag, startPoint x: 1024, startPoint y: 107, endPoint x: 1018, endPoint y: 131, distance: 24.7
click at [1024, 107] on link "Download timesheet" at bounding box center [994, 107] width 157 height 26
